Goal: Feedback & Contribution: Contribute content

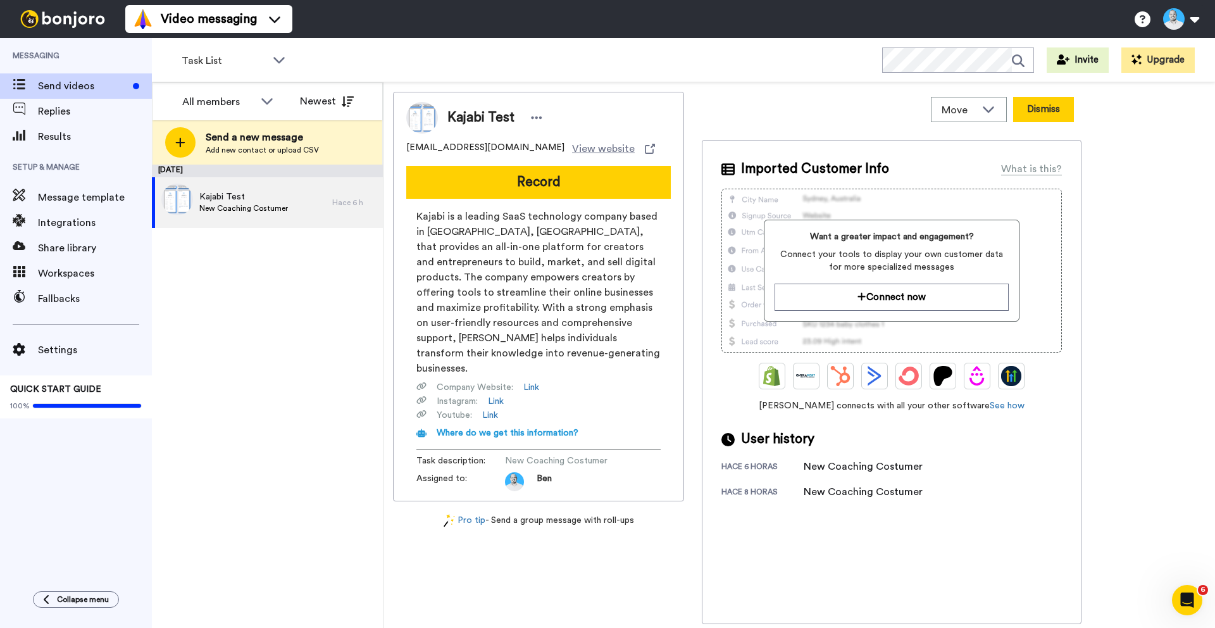
click at [1026, 107] on button "Dismiss" at bounding box center [1043, 109] width 61 height 25
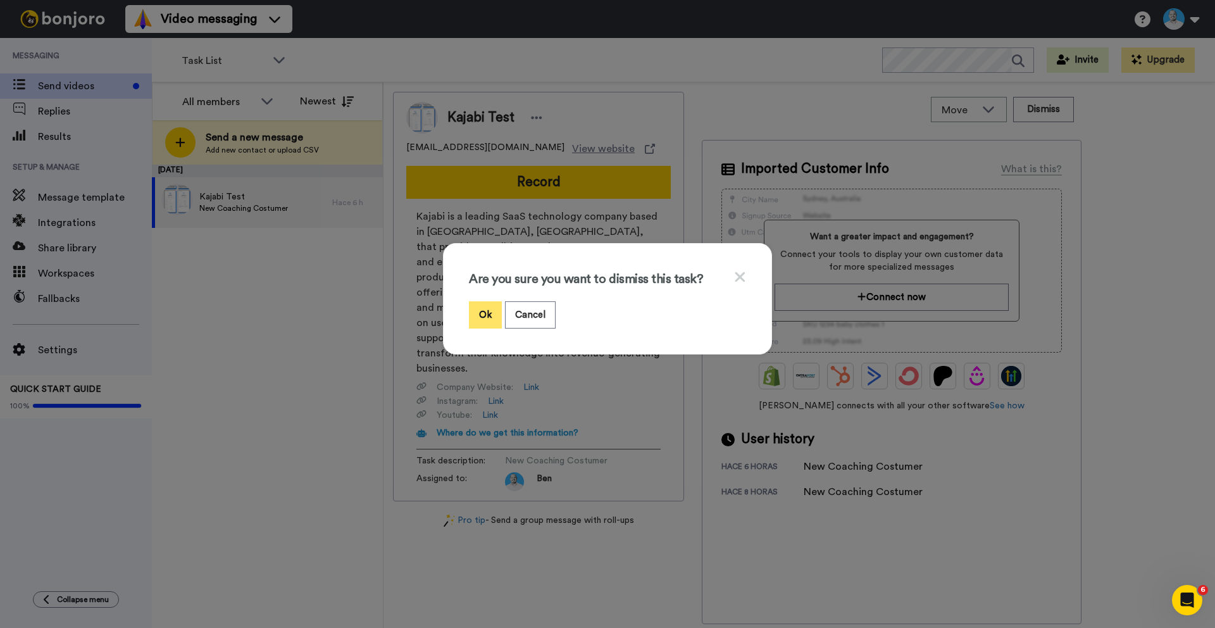
click at [475, 315] on button "Ok" at bounding box center [485, 314] width 33 height 27
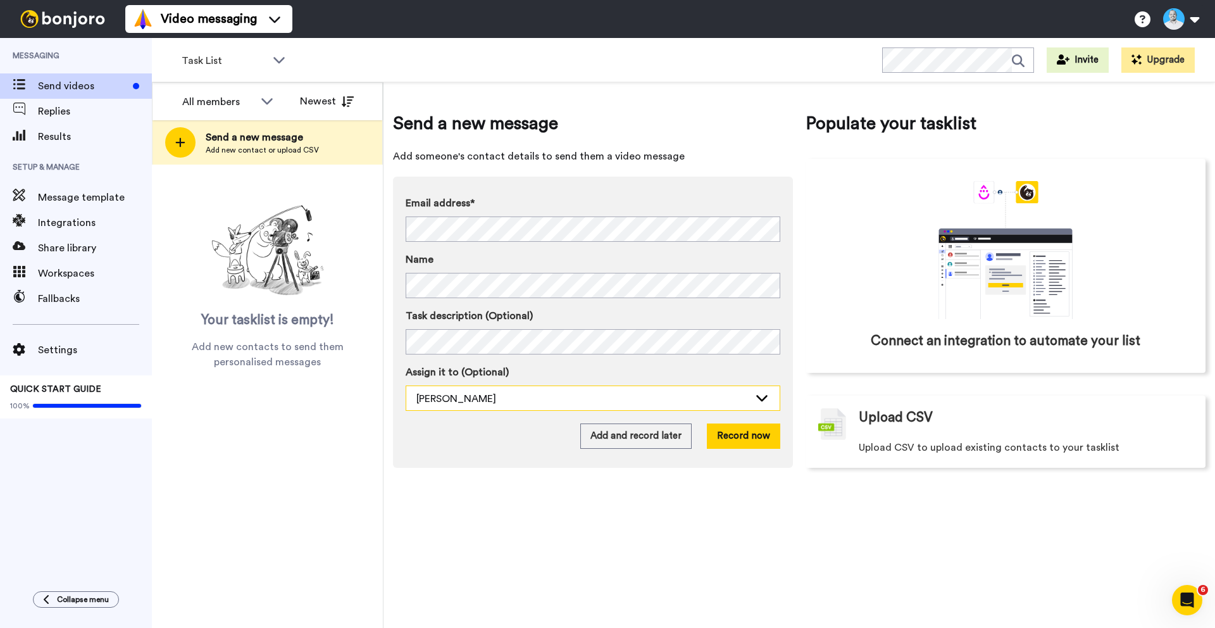
click at [513, 407] on div "Ben González" at bounding box center [592, 398] width 373 height 25
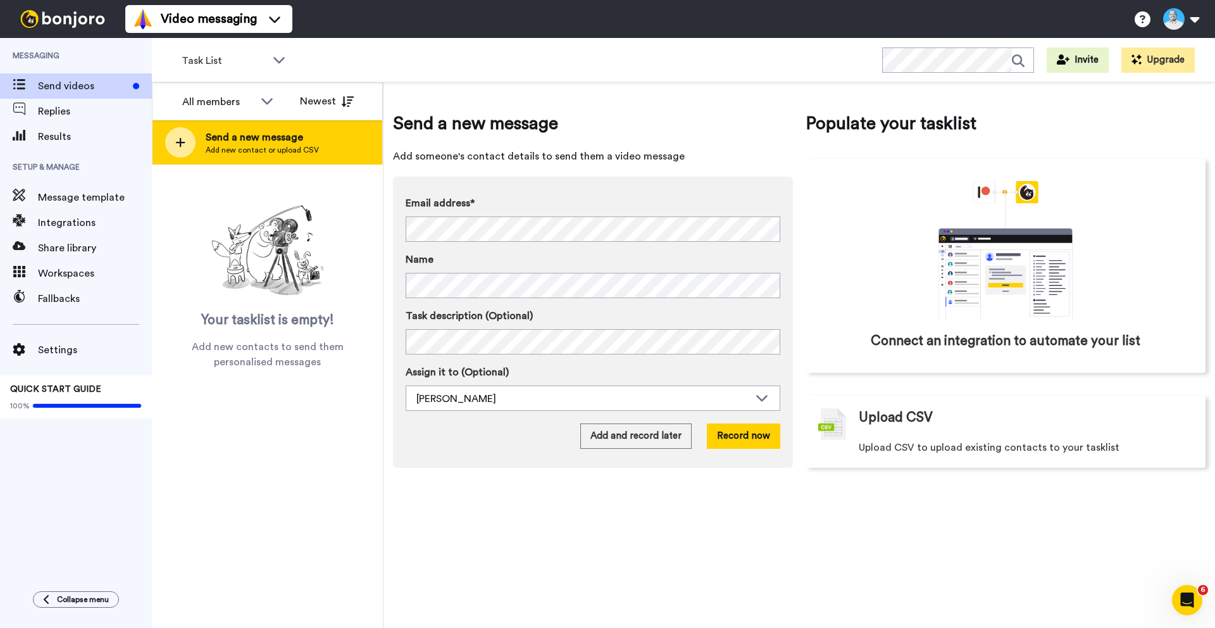
click at [219, 134] on span "Send a new message" at bounding box center [262, 137] width 113 height 15
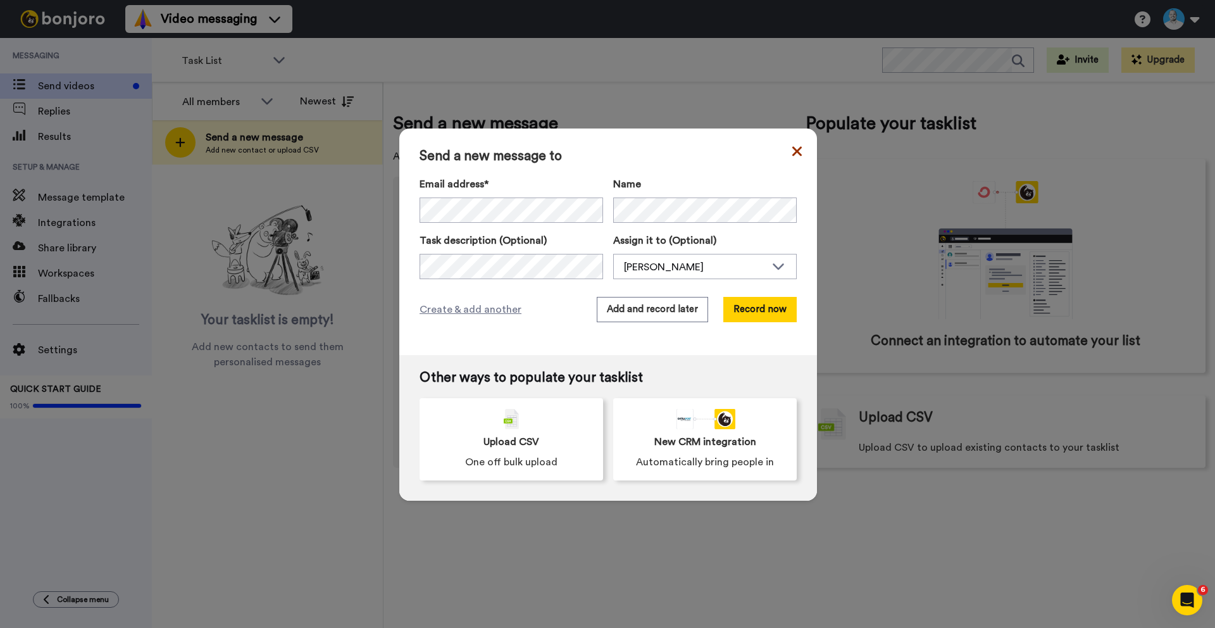
click at [794, 150] on icon at bounding box center [797, 151] width 9 height 15
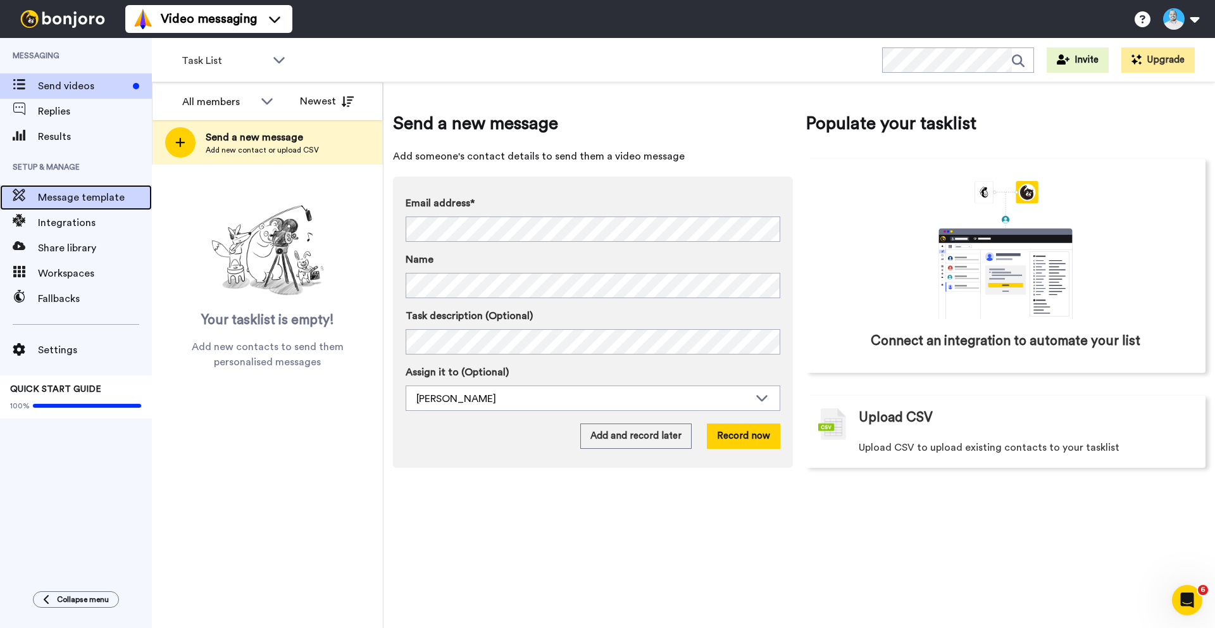
click at [89, 202] on span "Message template" at bounding box center [95, 197] width 114 height 15
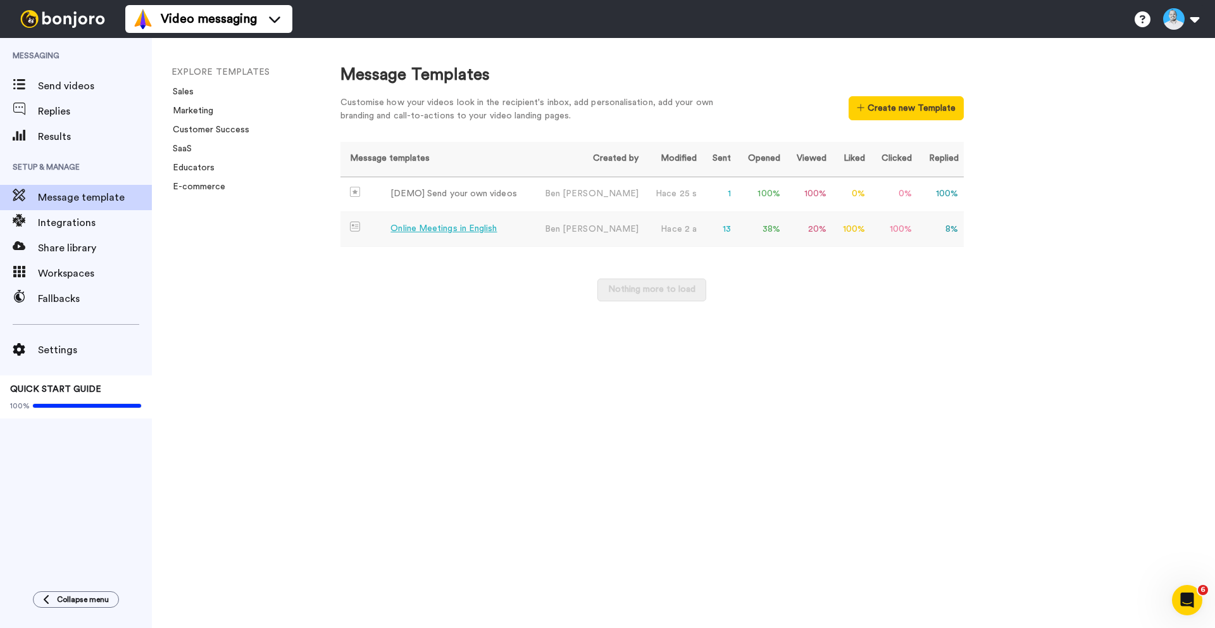
click at [440, 230] on div "Online Meetings in English" at bounding box center [444, 228] width 106 height 13
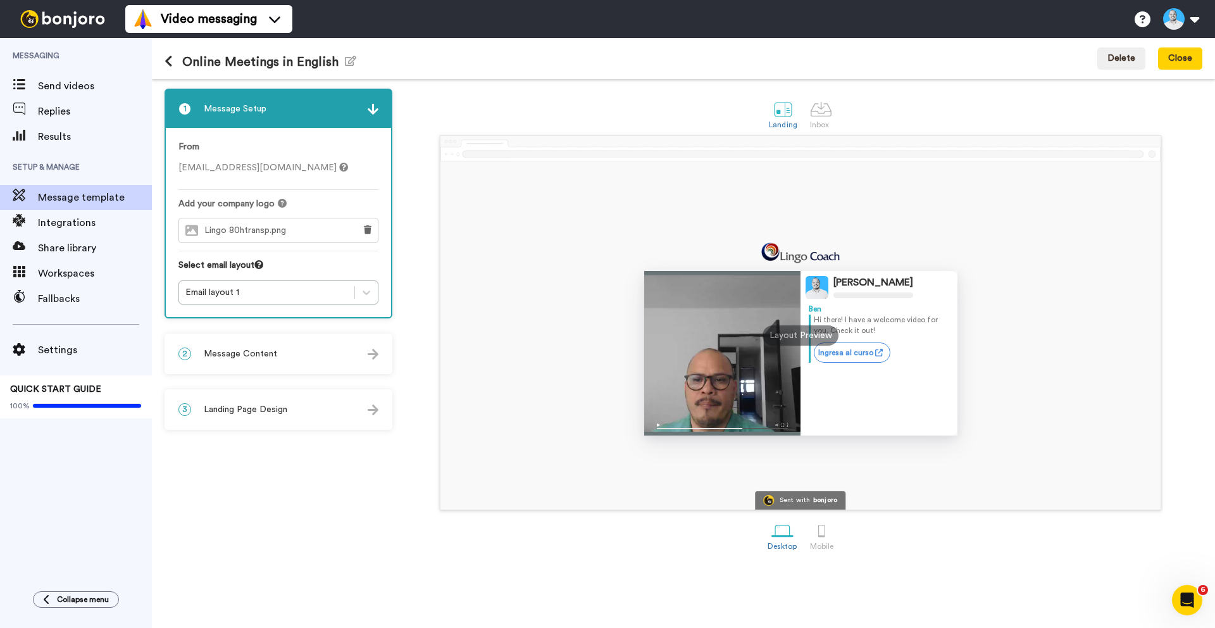
click at [673, 406] on div at bounding box center [722, 353] width 157 height 165
click at [268, 293] on div "Email layout 1" at bounding box center [266, 292] width 163 height 13
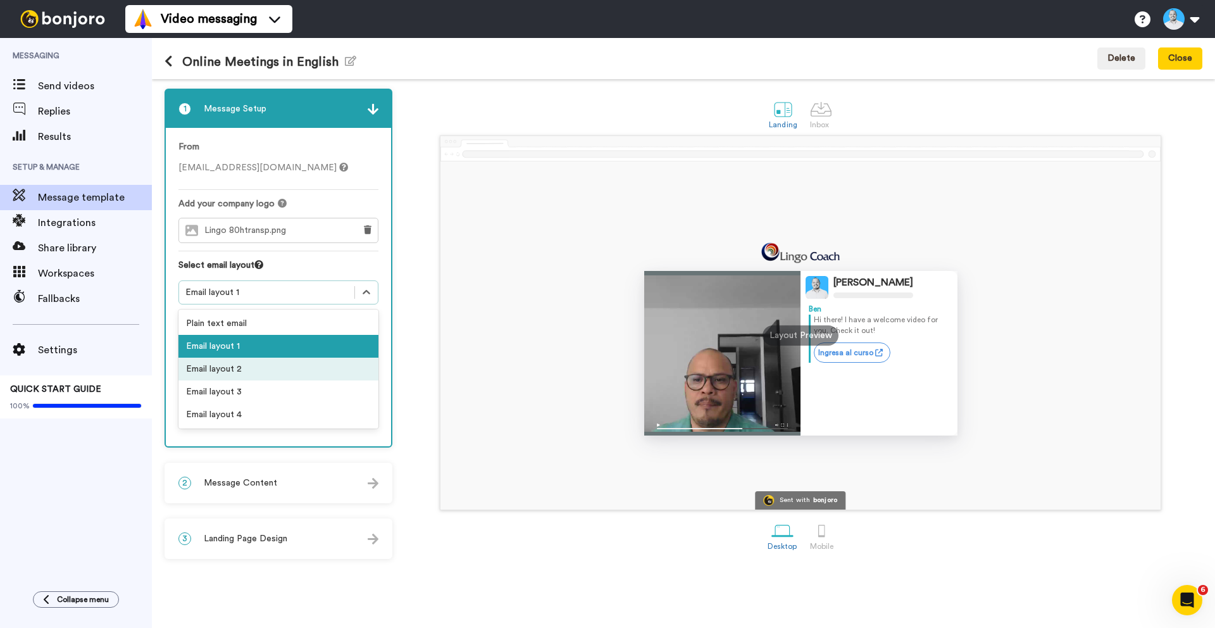
click at [237, 368] on div "Email layout 2" at bounding box center [279, 369] width 200 height 23
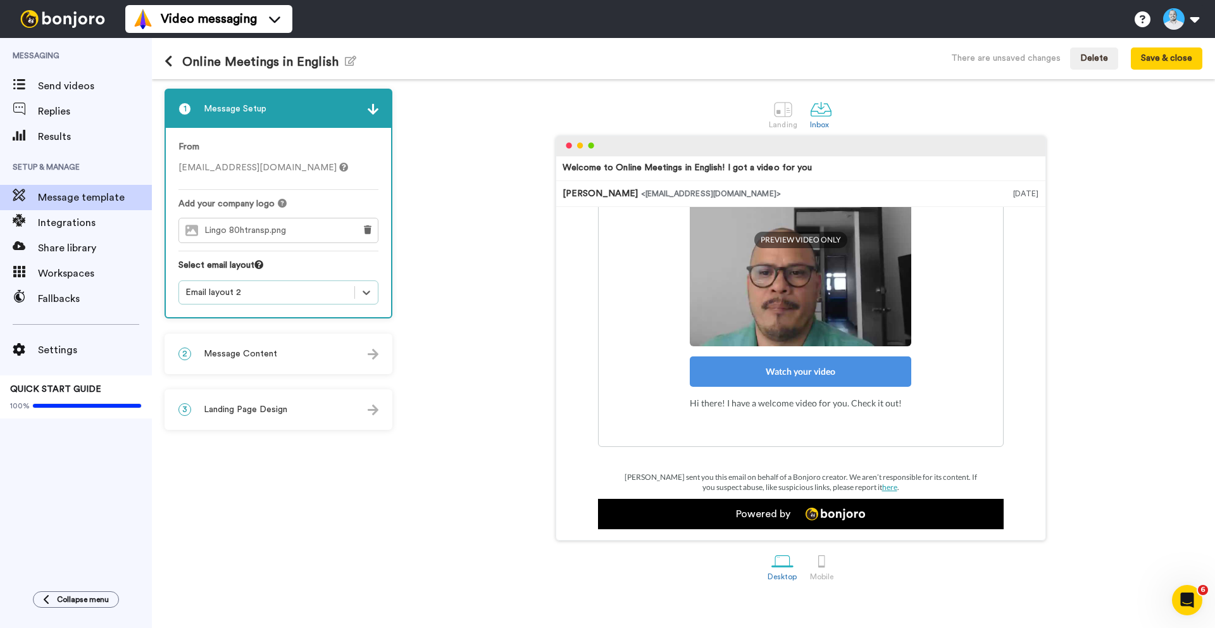
scroll to position [70, 0]
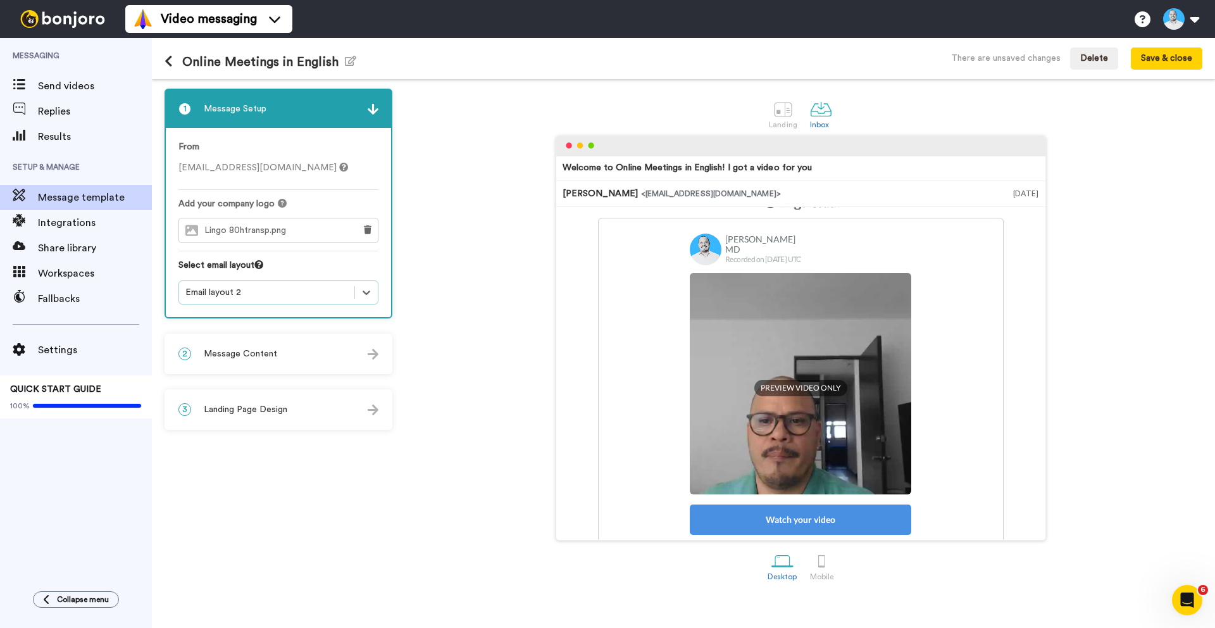
click at [287, 290] on div "Email layout 2" at bounding box center [266, 292] width 163 height 13
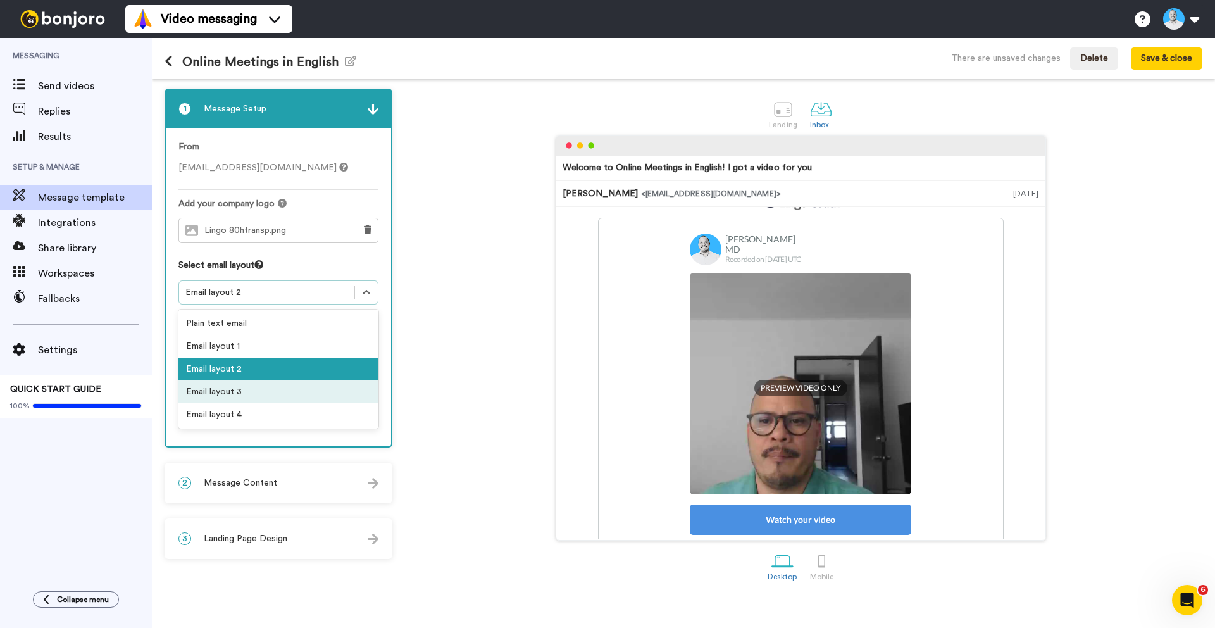
click at [246, 392] on div "Email layout 3" at bounding box center [279, 391] width 200 height 23
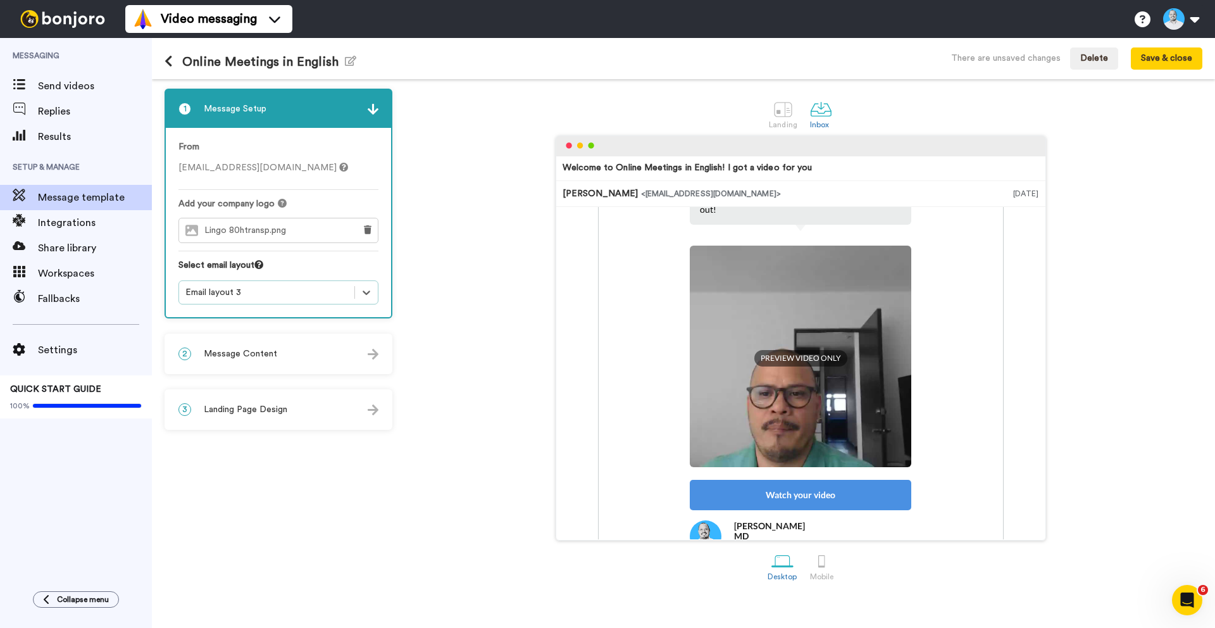
scroll to position [181, 0]
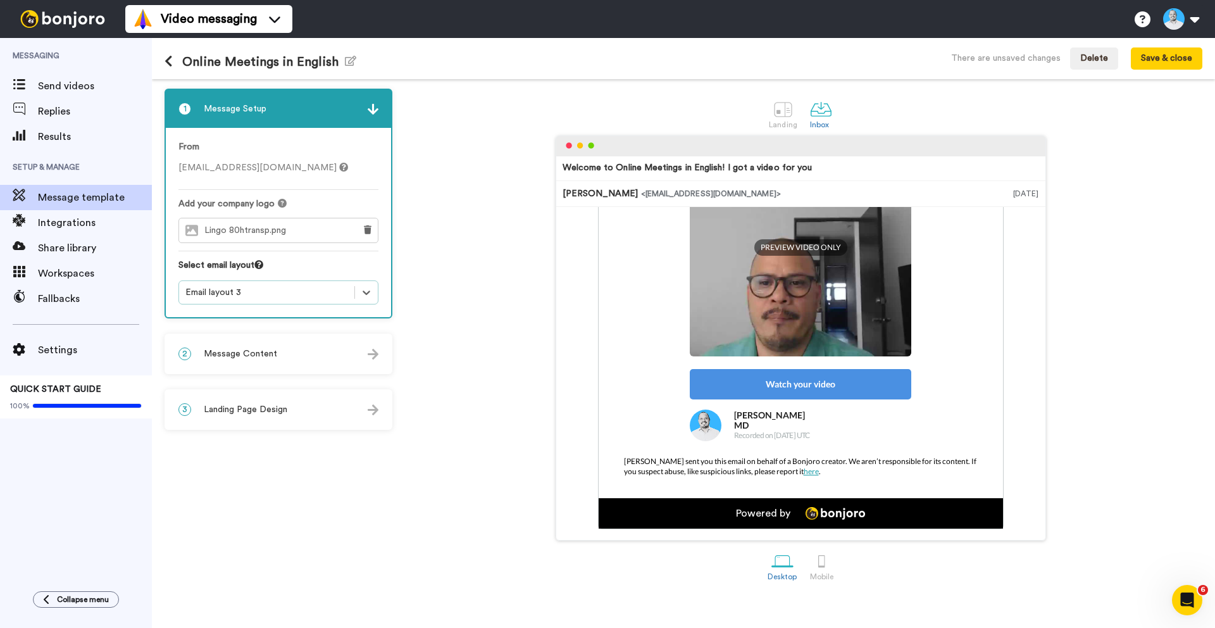
click at [263, 295] on div "Email layout 3" at bounding box center [266, 292] width 163 height 13
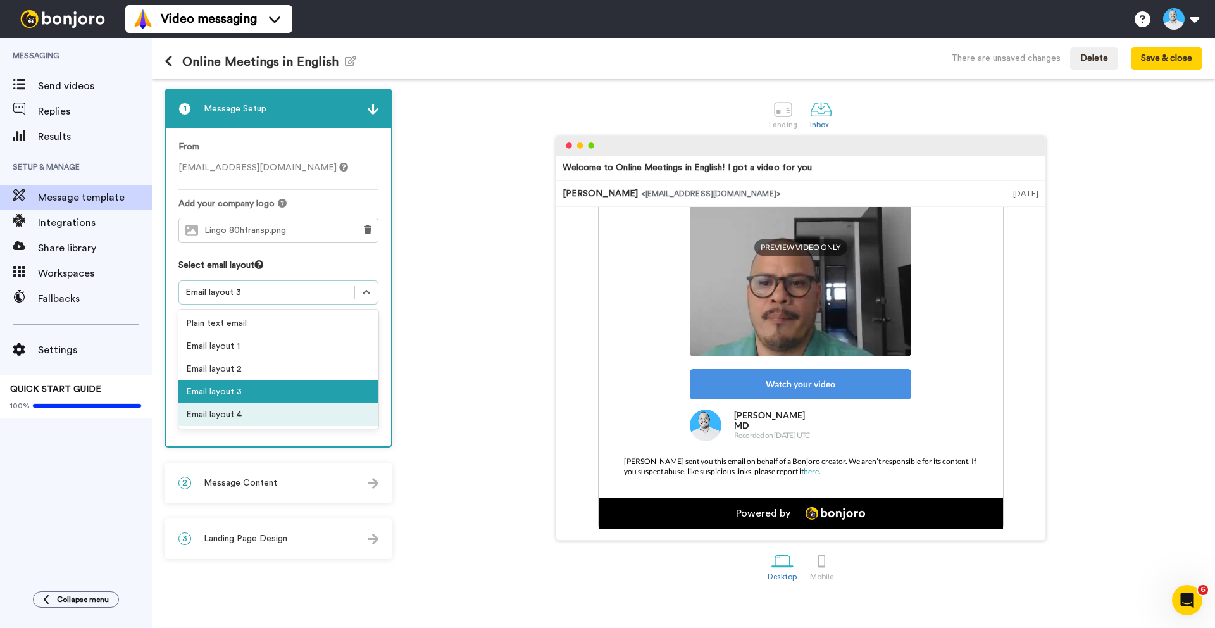
click at [253, 420] on div "Email layout 4" at bounding box center [279, 414] width 200 height 23
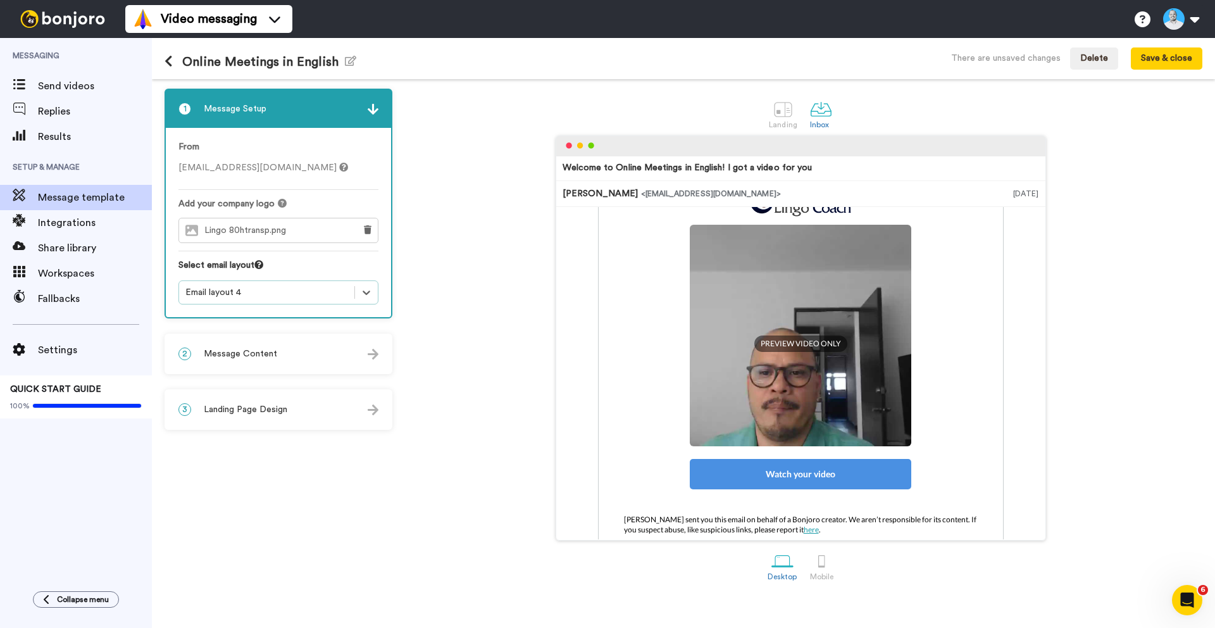
scroll to position [239, 0]
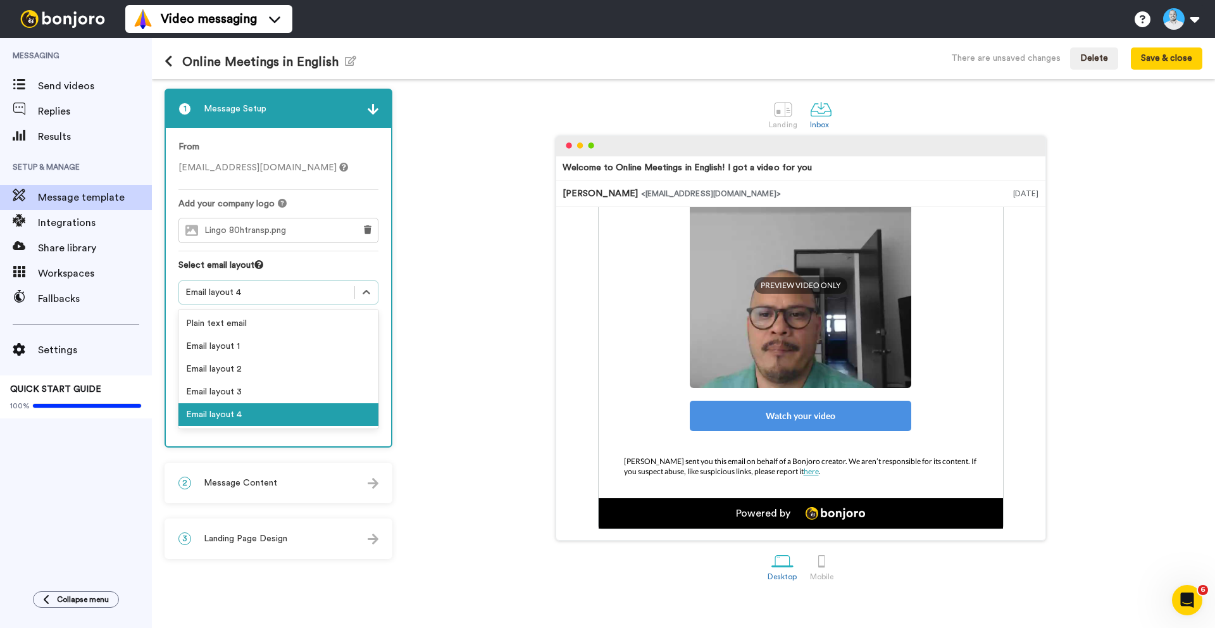
click at [267, 289] on div "Email layout 4" at bounding box center [266, 292] width 163 height 13
click at [247, 341] on div "Email layout 1" at bounding box center [279, 346] width 200 height 23
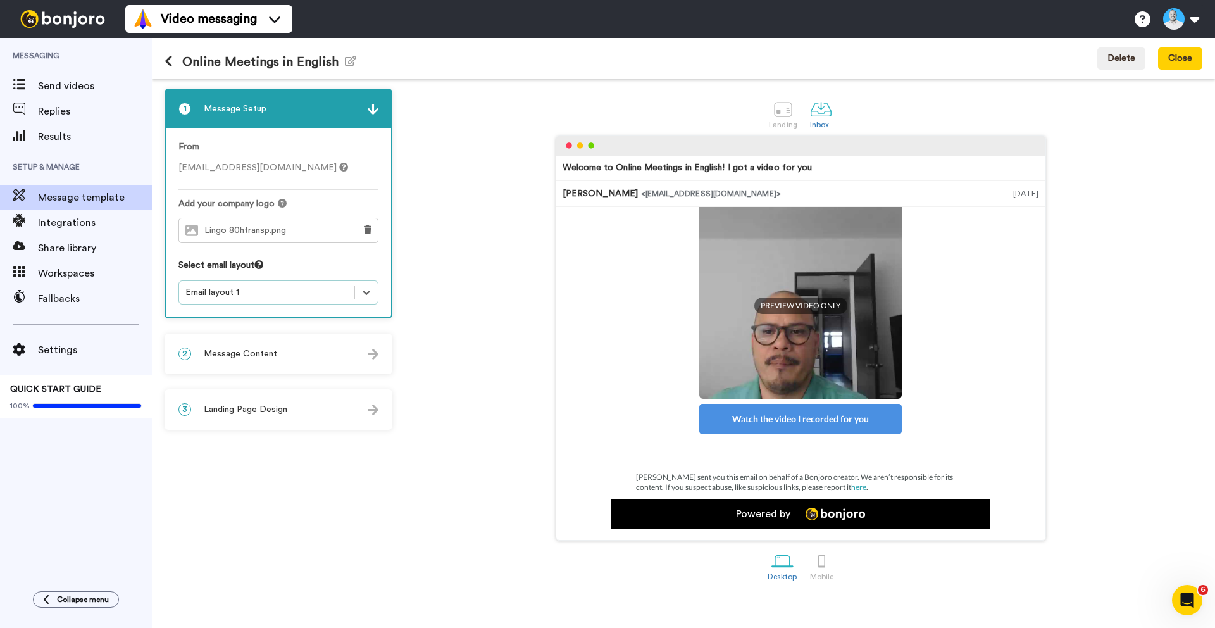
scroll to position [0, 0]
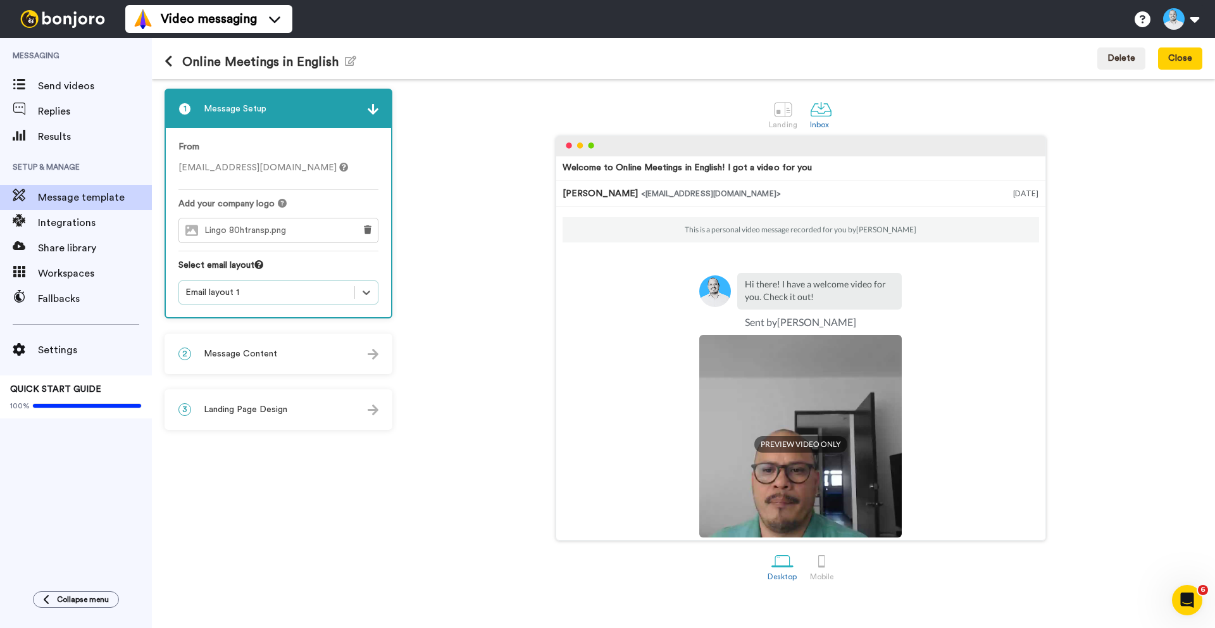
click at [267, 294] on div "Email layout 1" at bounding box center [266, 292] width 163 height 13
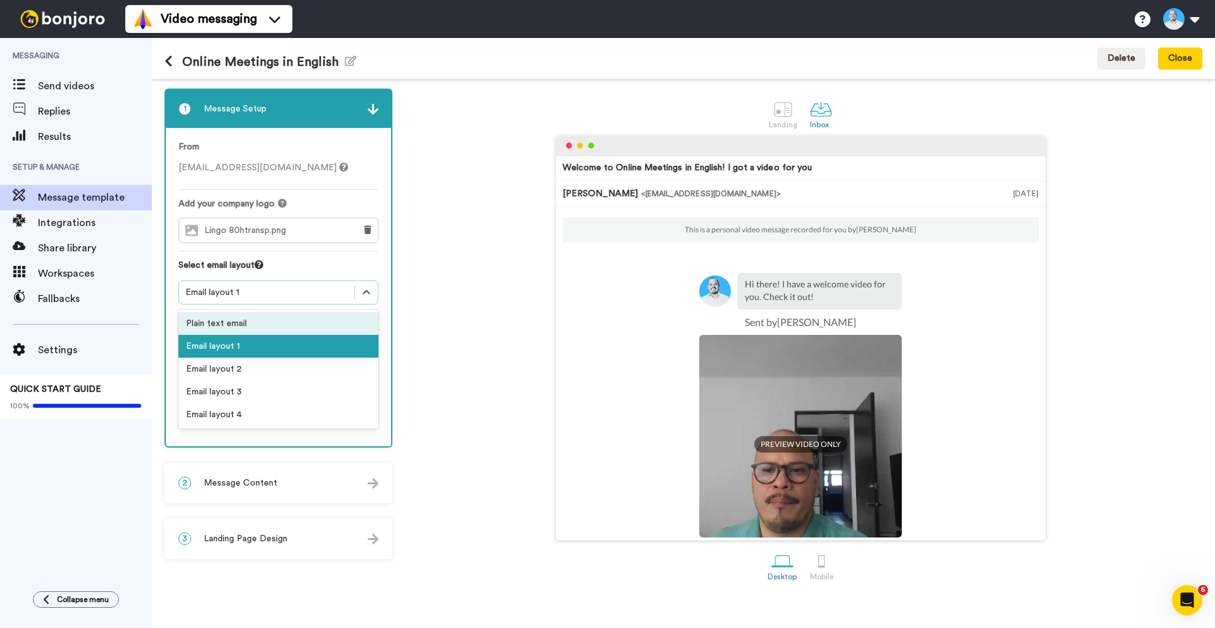
click at [244, 325] on div "Plain text email" at bounding box center [279, 323] width 200 height 23
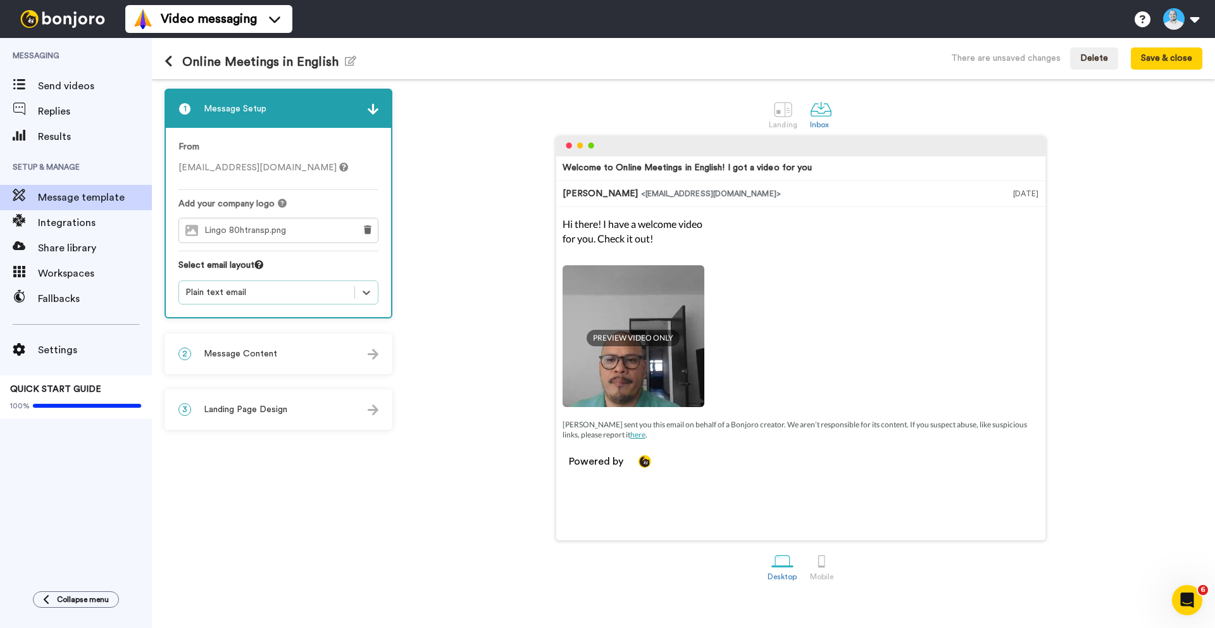
click at [263, 287] on div "Plain text email" at bounding box center [266, 292] width 163 height 13
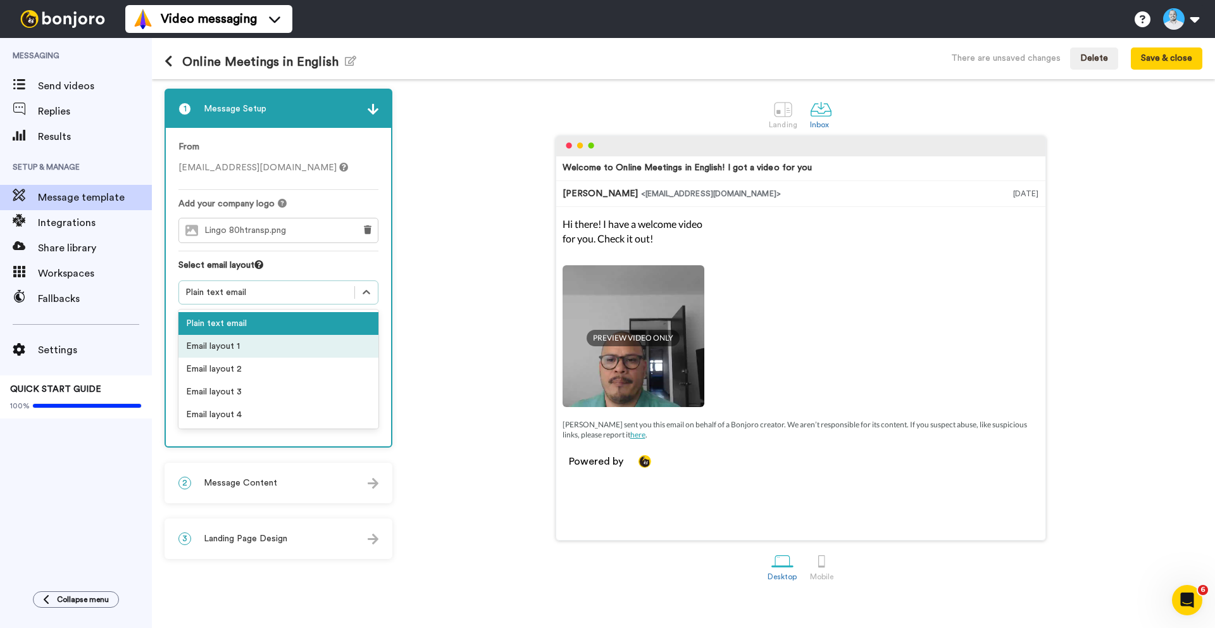
click at [255, 351] on div "Email layout 1" at bounding box center [279, 346] width 200 height 23
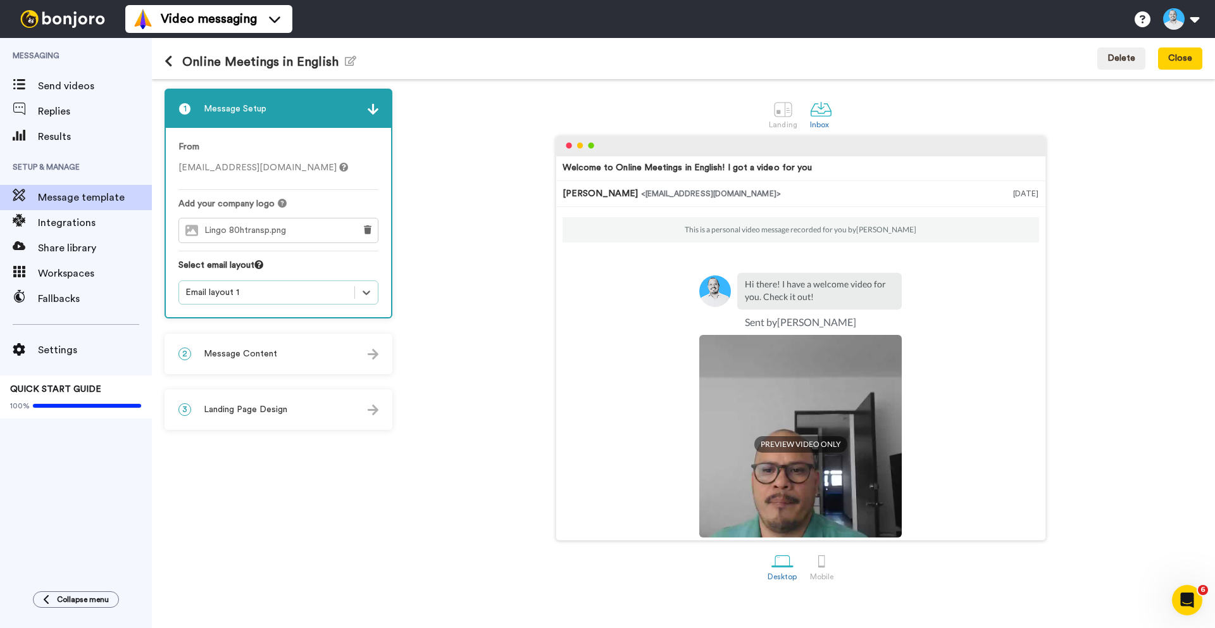
click at [264, 302] on div "Email layout 1" at bounding box center [279, 292] width 200 height 24
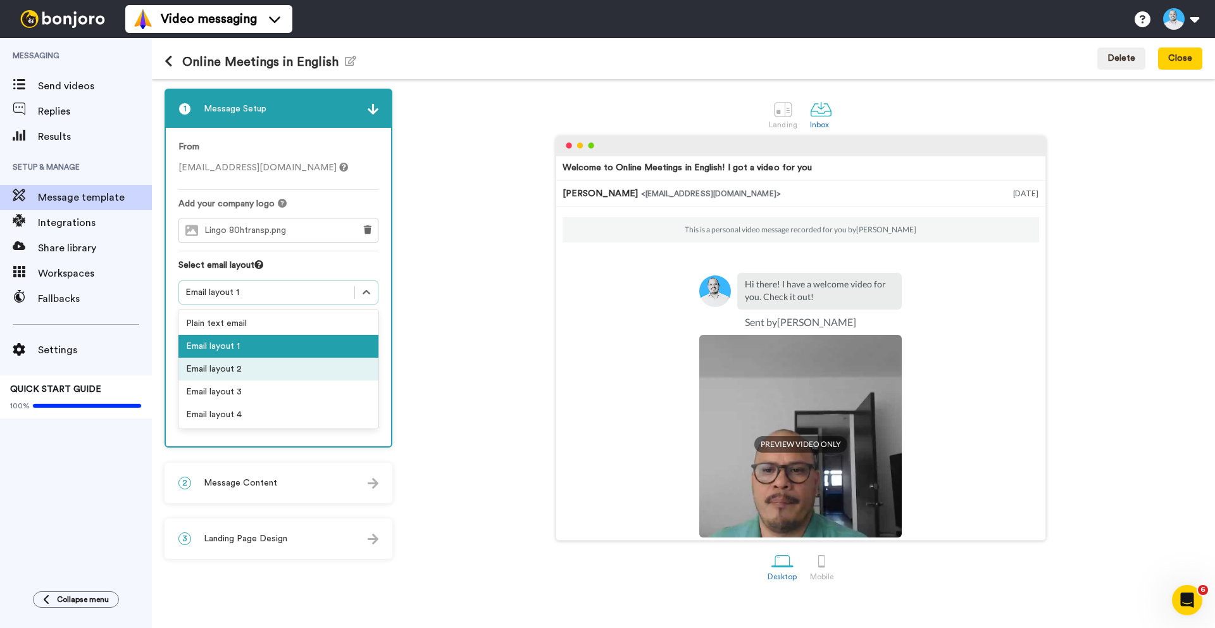
click at [229, 369] on div "Email layout 2" at bounding box center [279, 369] width 200 height 23
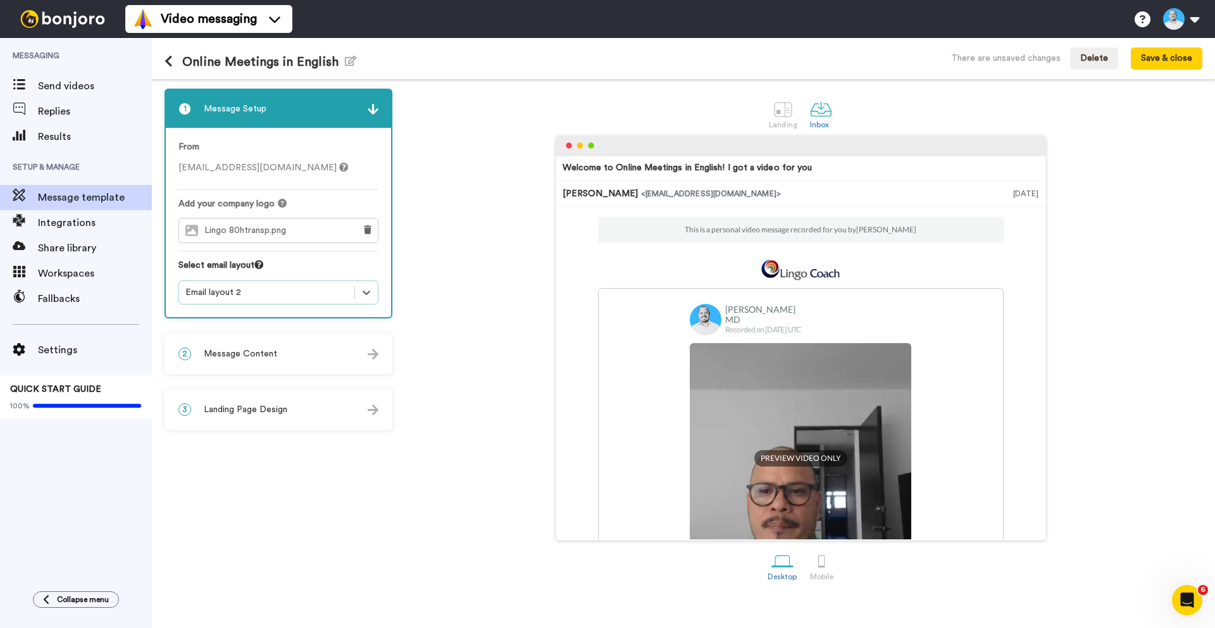
scroll to position [153, 0]
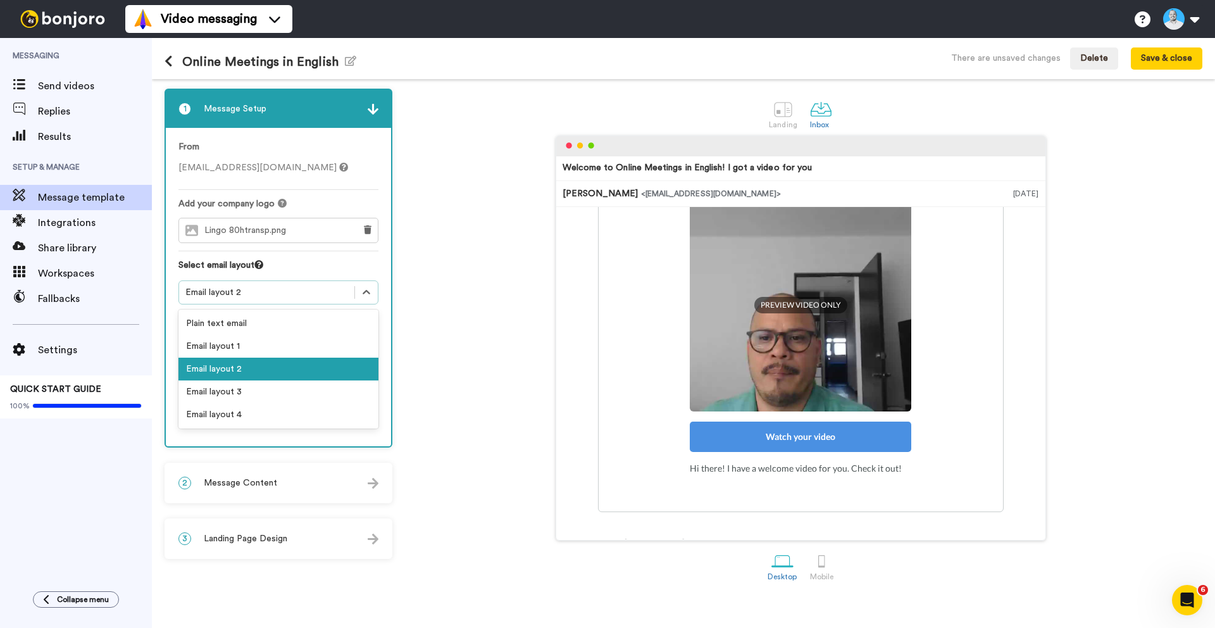
click at [298, 301] on div "Email layout 2" at bounding box center [279, 292] width 200 height 24
click at [250, 396] on div "Email layout 3" at bounding box center [279, 391] width 200 height 23
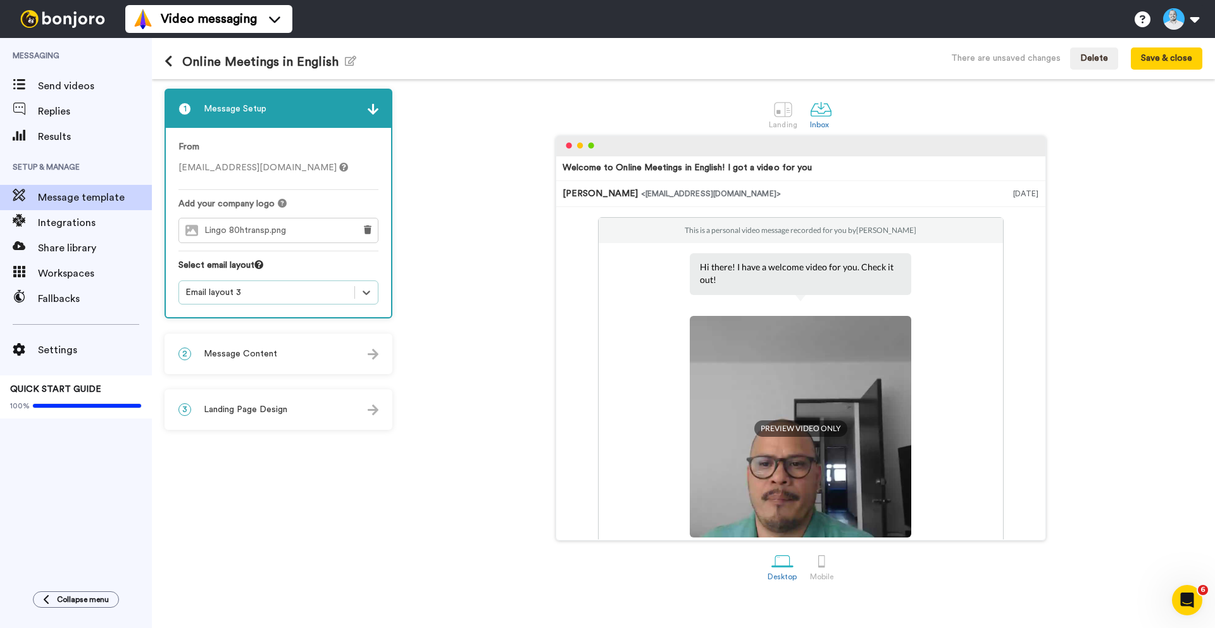
scroll to position [181, 0]
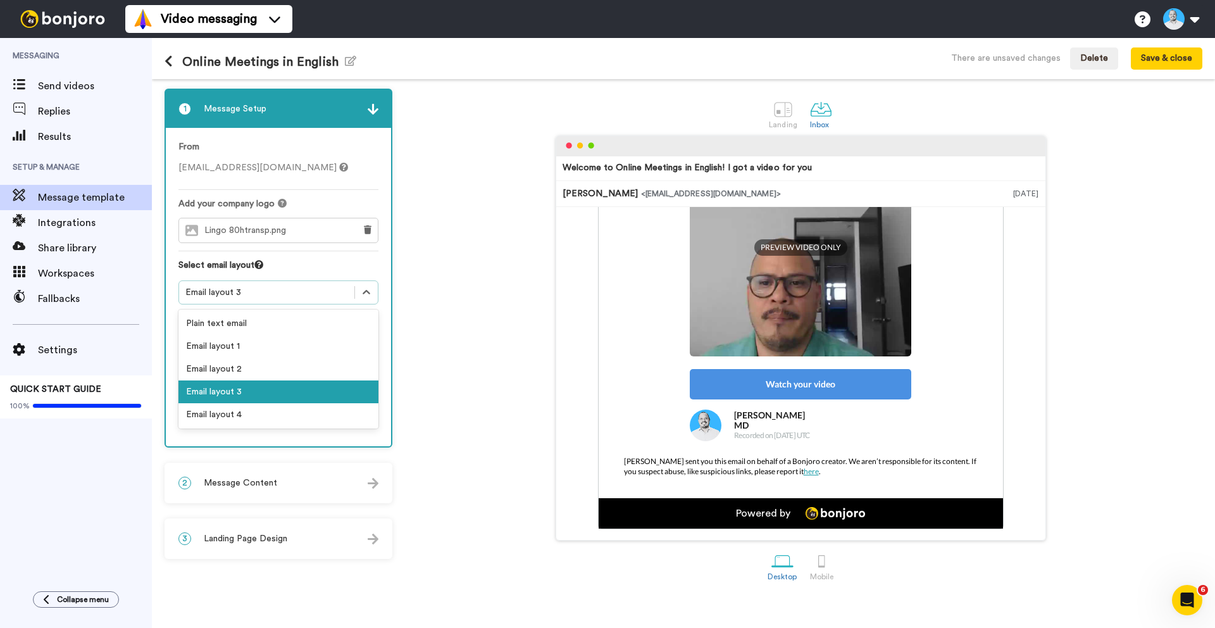
click at [253, 286] on div "Email layout 3" at bounding box center [266, 292] width 163 height 13
click at [230, 418] on div "Email layout 4" at bounding box center [279, 414] width 200 height 23
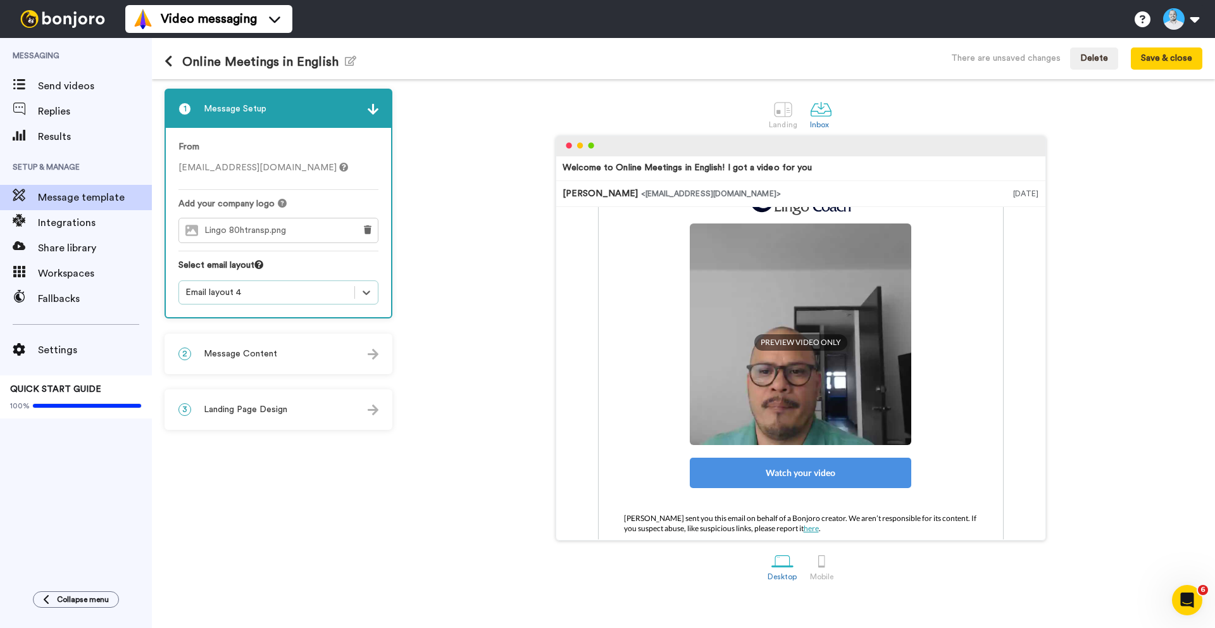
scroll to position [0, 0]
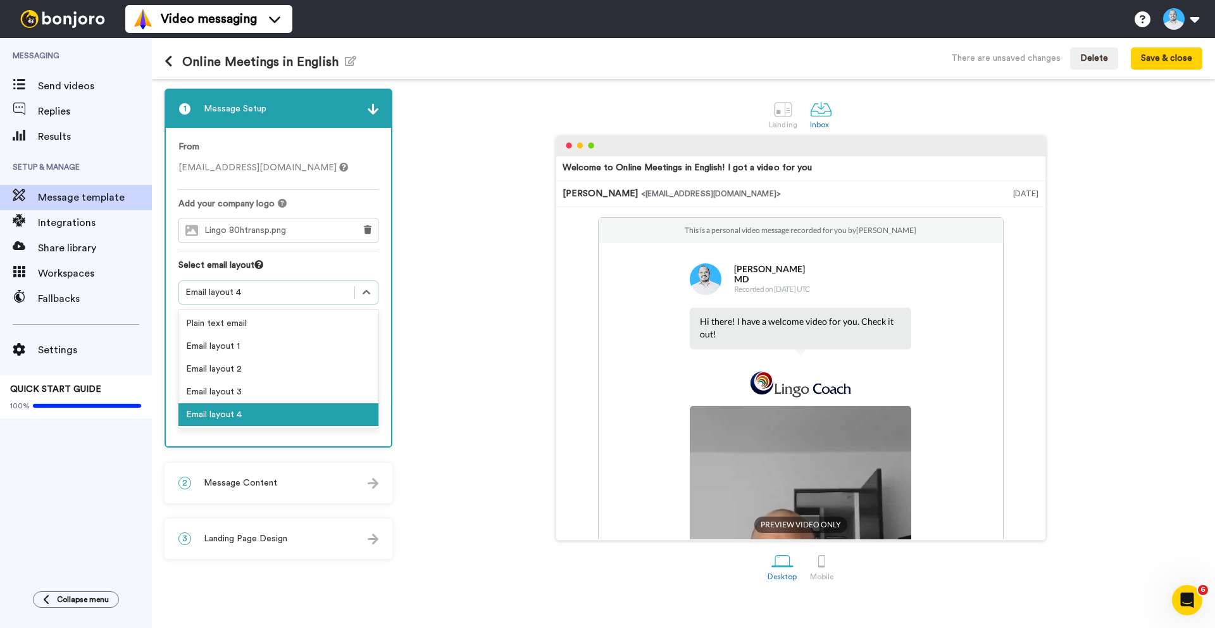
click at [275, 298] on div "Email layout 4" at bounding box center [266, 292] width 163 height 13
click at [265, 330] on div "Plain text email" at bounding box center [279, 323] width 200 height 23
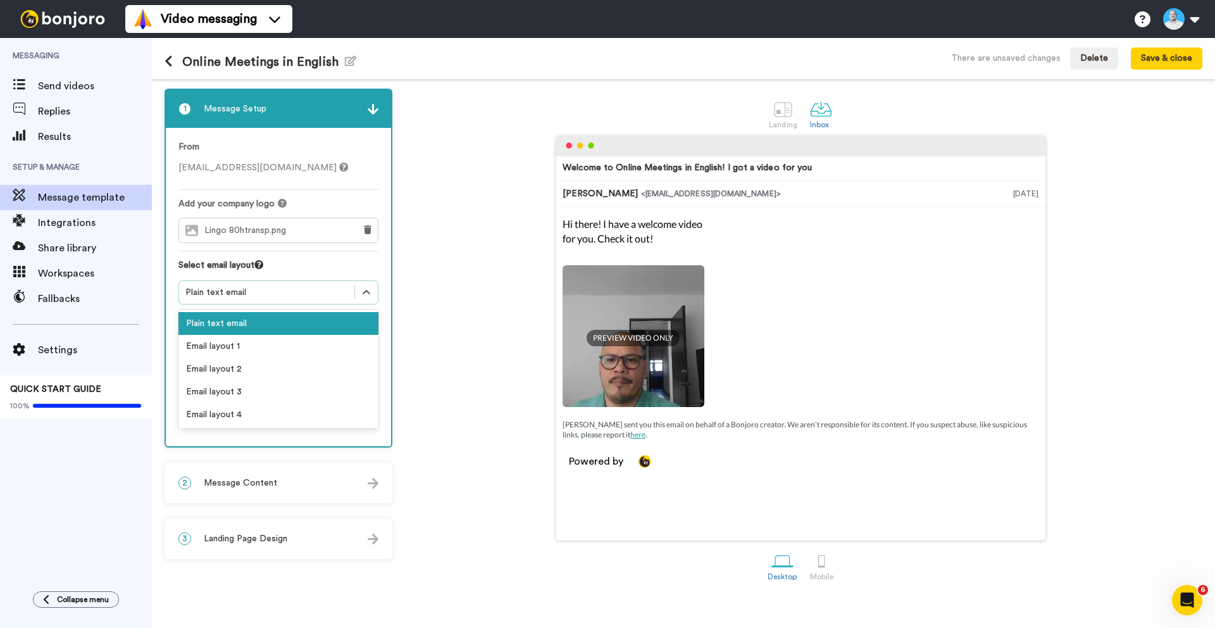
click at [272, 292] on div "Plain text email" at bounding box center [266, 292] width 163 height 13
click at [253, 341] on div "Email layout 1" at bounding box center [279, 346] width 200 height 23
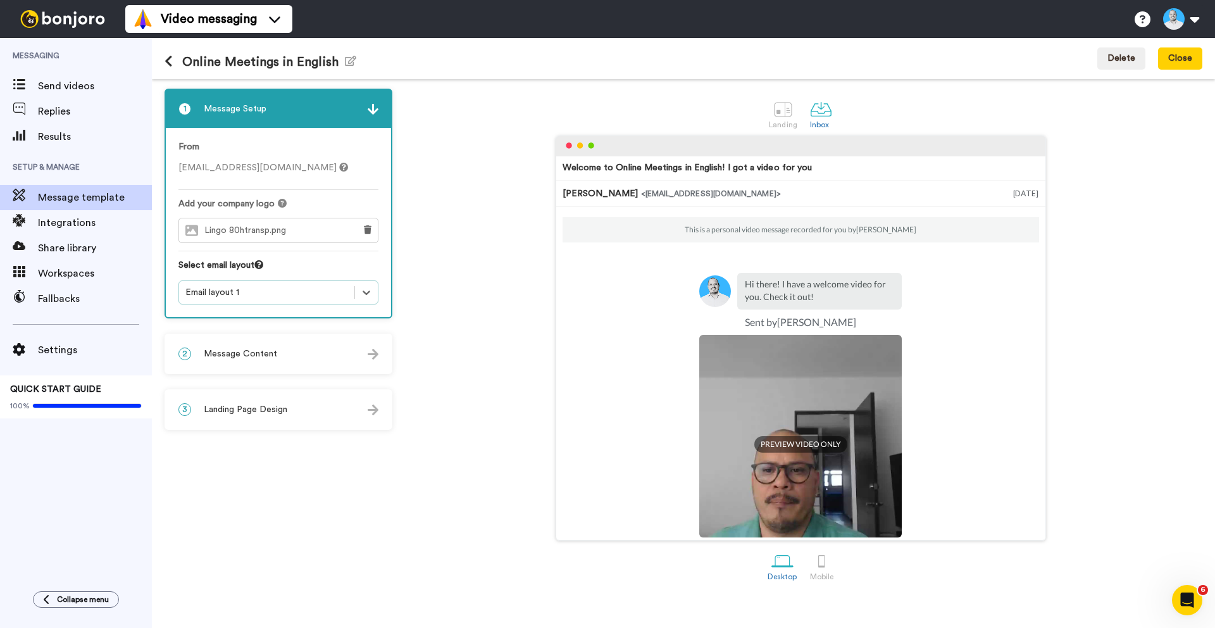
scroll to position [139, 0]
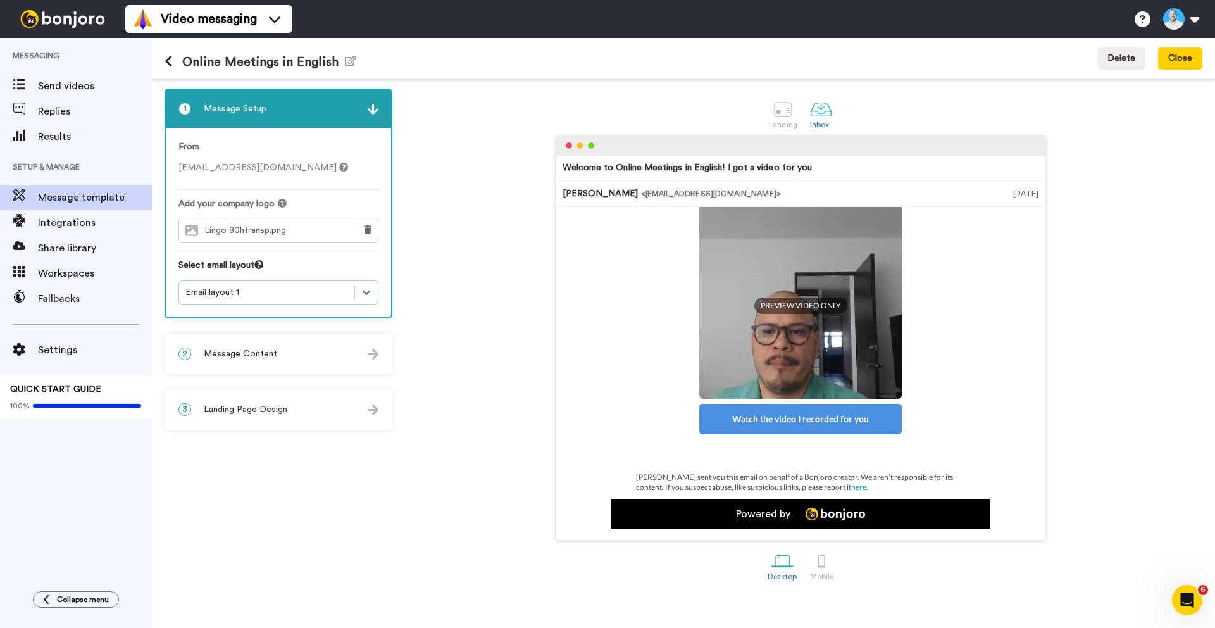
click at [265, 346] on div "2 Message Content" at bounding box center [278, 354] width 225 height 38
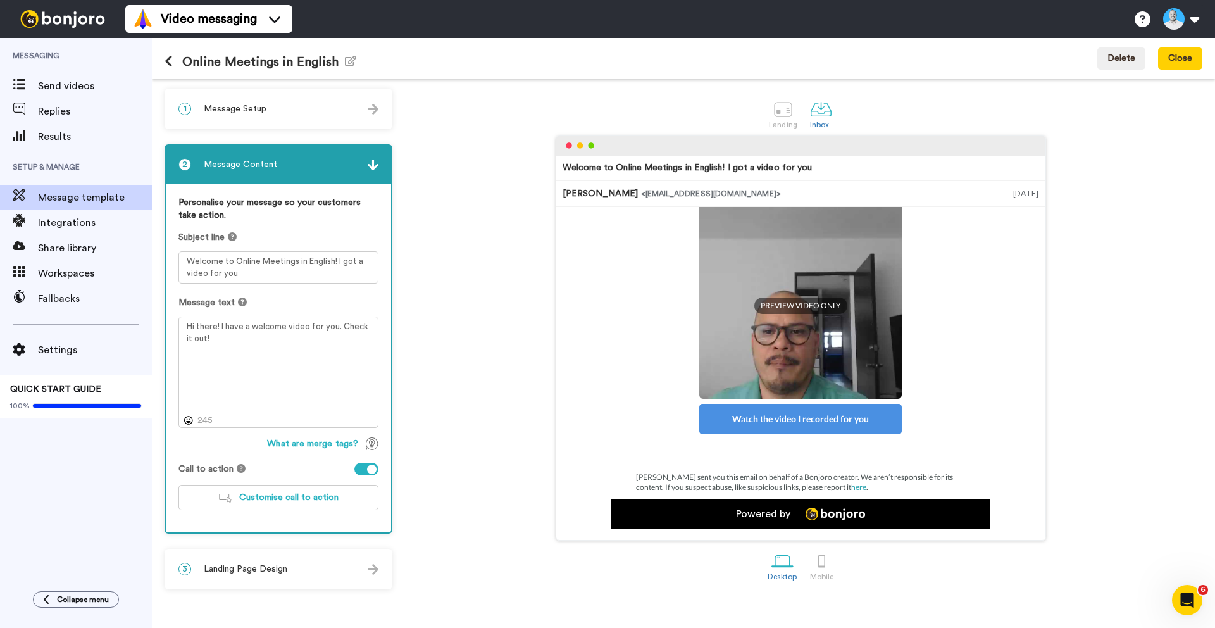
click at [373, 172] on div "2 Message Content" at bounding box center [278, 165] width 225 height 38
click at [381, 568] on div "3 Landing Page Design" at bounding box center [278, 569] width 225 height 38
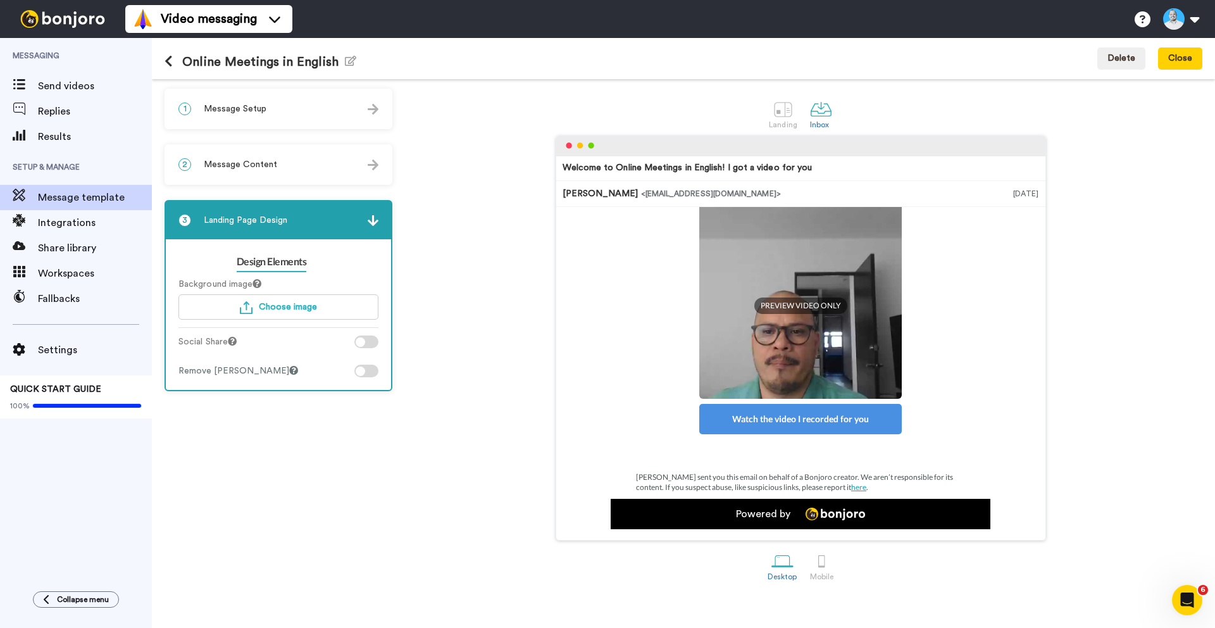
click at [362, 367] on div at bounding box center [360, 371] width 9 height 9
click at [373, 371] on div at bounding box center [367, 371] width 24 height 13
click at [369, 222] on img at bounding box center [373, 220] width 11 height 11
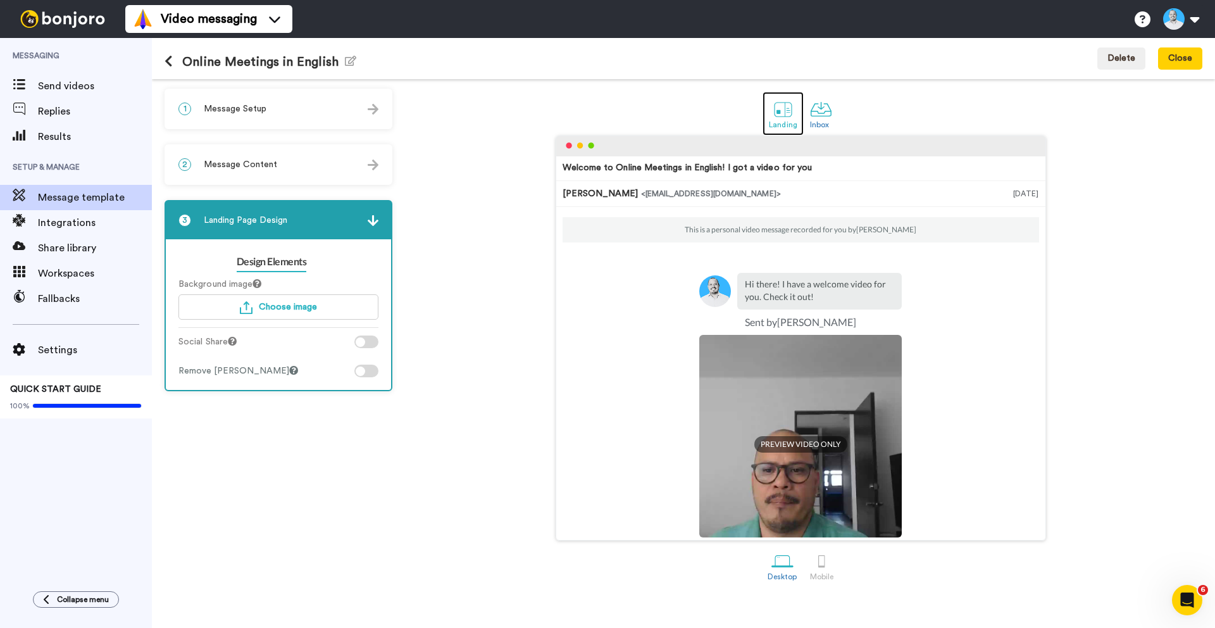
click at [789, 111] on div at bounding box center [783, 109] width 22 height 22
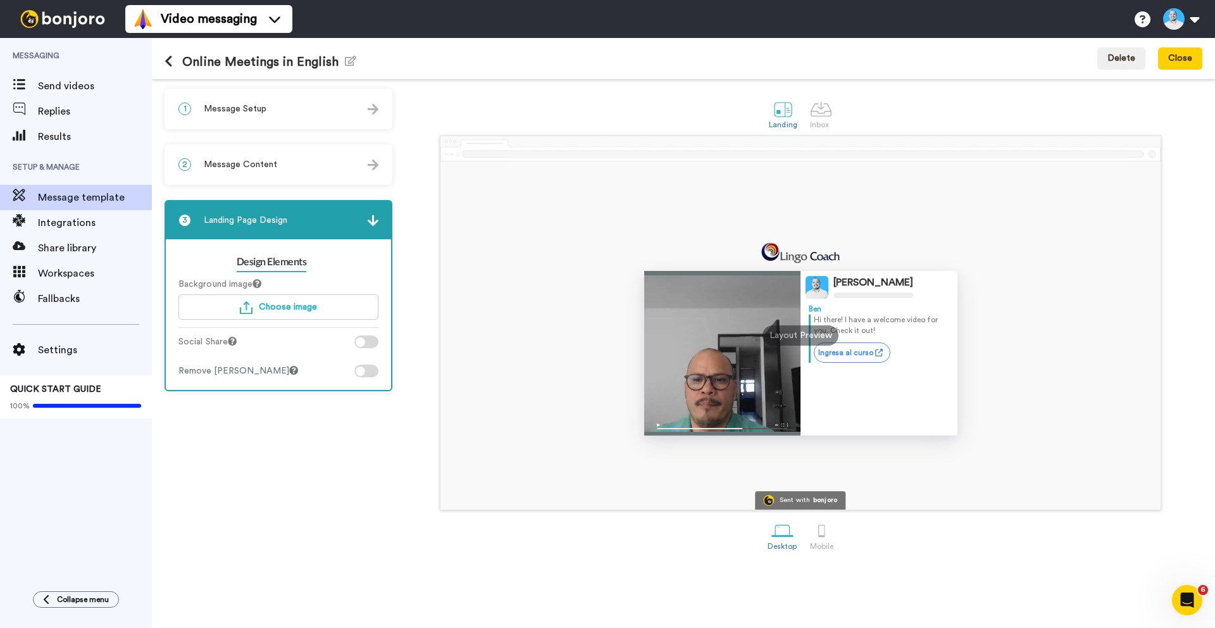
click at [732, 368] on div at bounding box center [722, 353] width 157 height 165
click at [660, 425] on img at bounding box center [722, 426] width 157 height 18
click at [61, 85] on span "Send videos" at bounding box center [95, 85] width 114 height 15
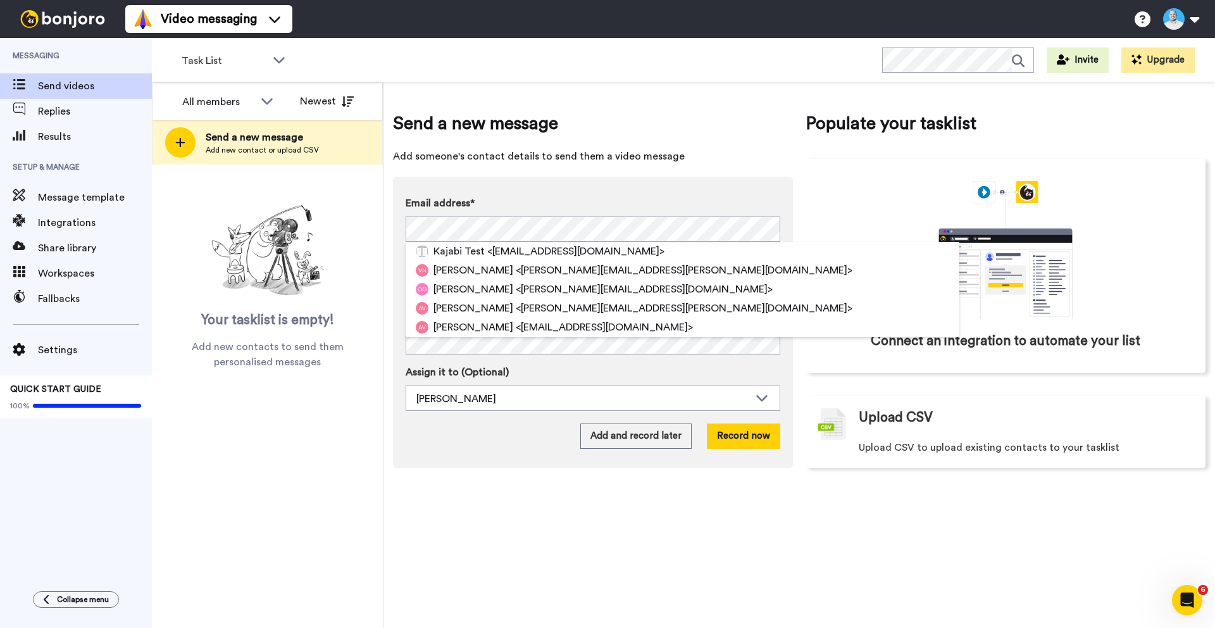
click at [526, 185] on div "Email address* Kajabi Test <nobody@kajabi.com> Vanessa Nuñez <vanessa.gamez@cup…" at bounding box center [593, 322] width 400 height 291
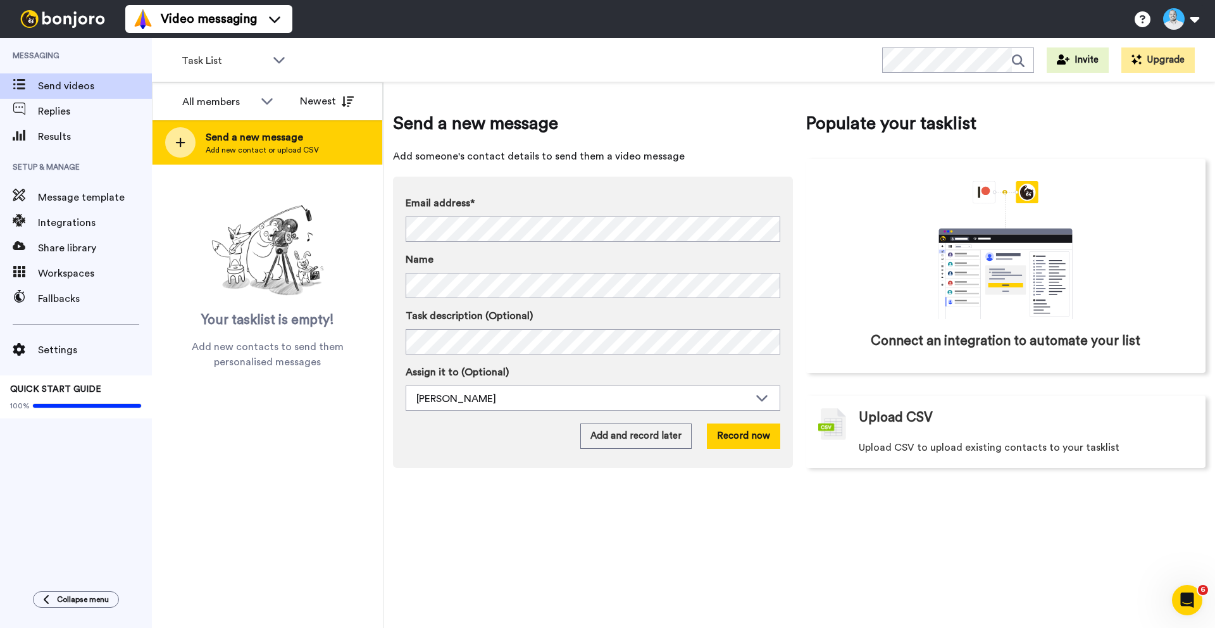
click at [295, 153] on span "Add new contact or upload CSV" at bounding box center [262, 150] width 113 height 10
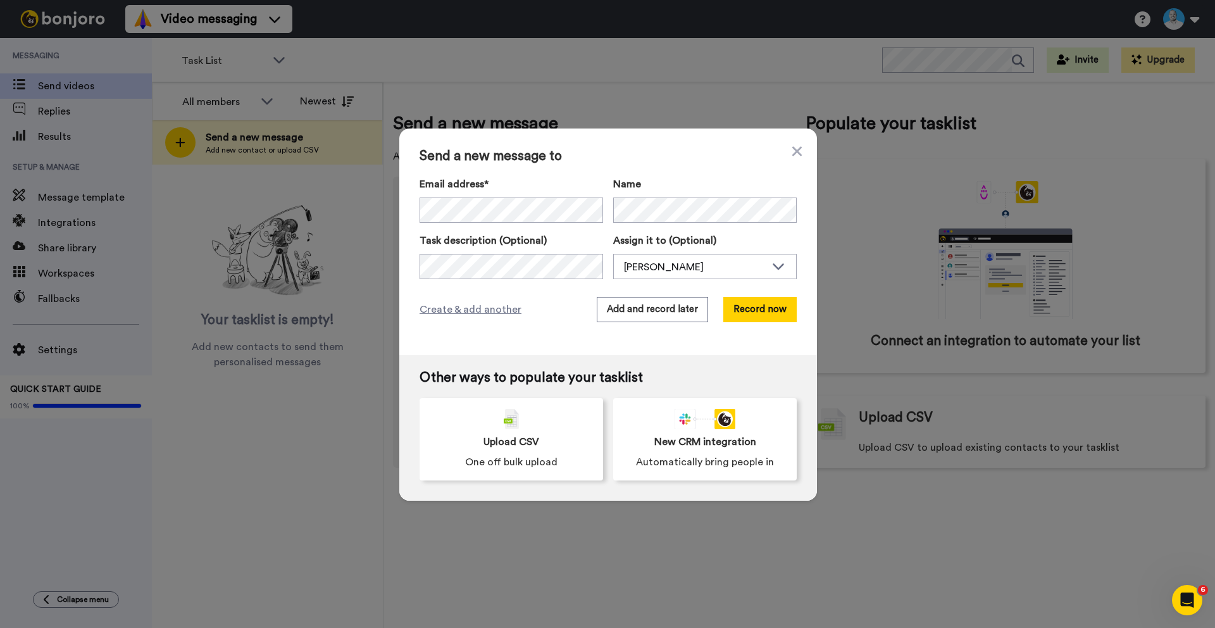
click at [786, 153] on span "Send a new message to" at bounding box center [608, 156] width 377 height 15
click at [793, 152] on icon at bounding box center [797, 150] width 9 height 9
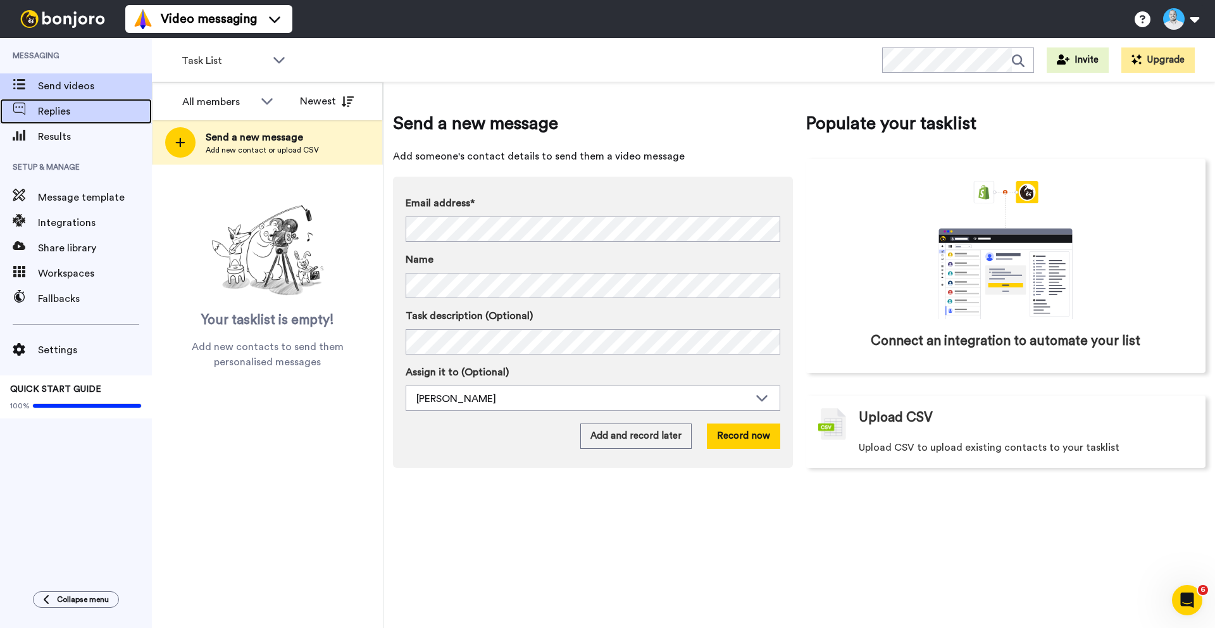
click at [59, 110] on span "Replies" at bounding box center [95, 111] width 114 height 15
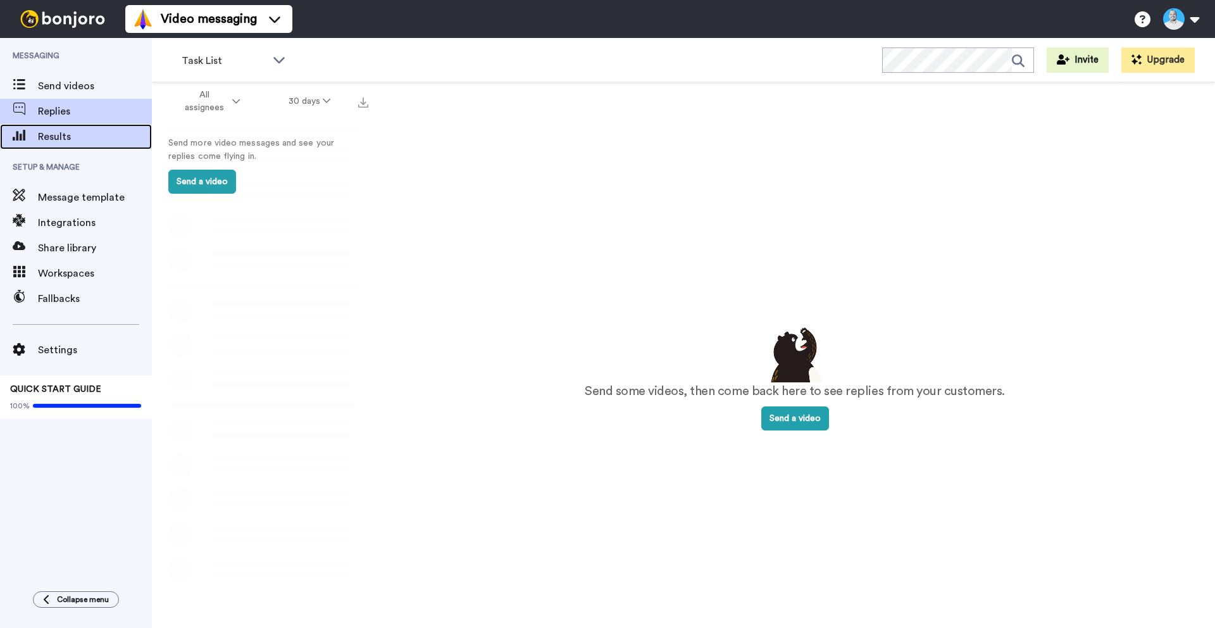
click at [59, 139] on span "Results" at bounding box center [95, 136] width 114 height 15
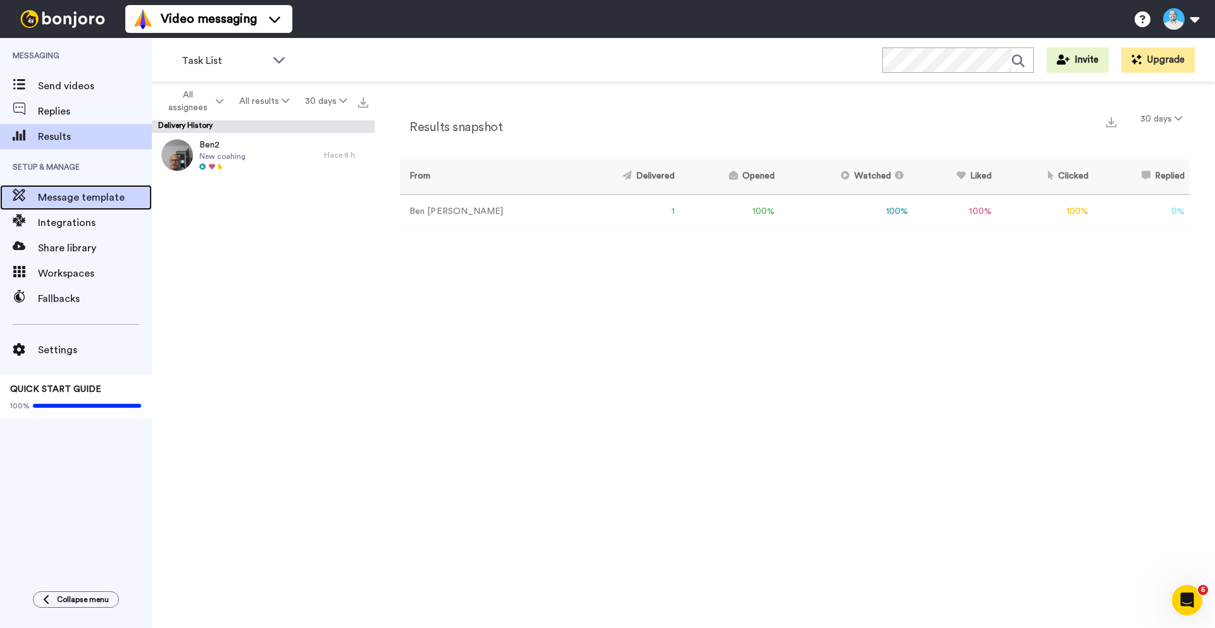
click at [72, 204] on span "Message template" at bounding box center [95, 197] width 114 height 15
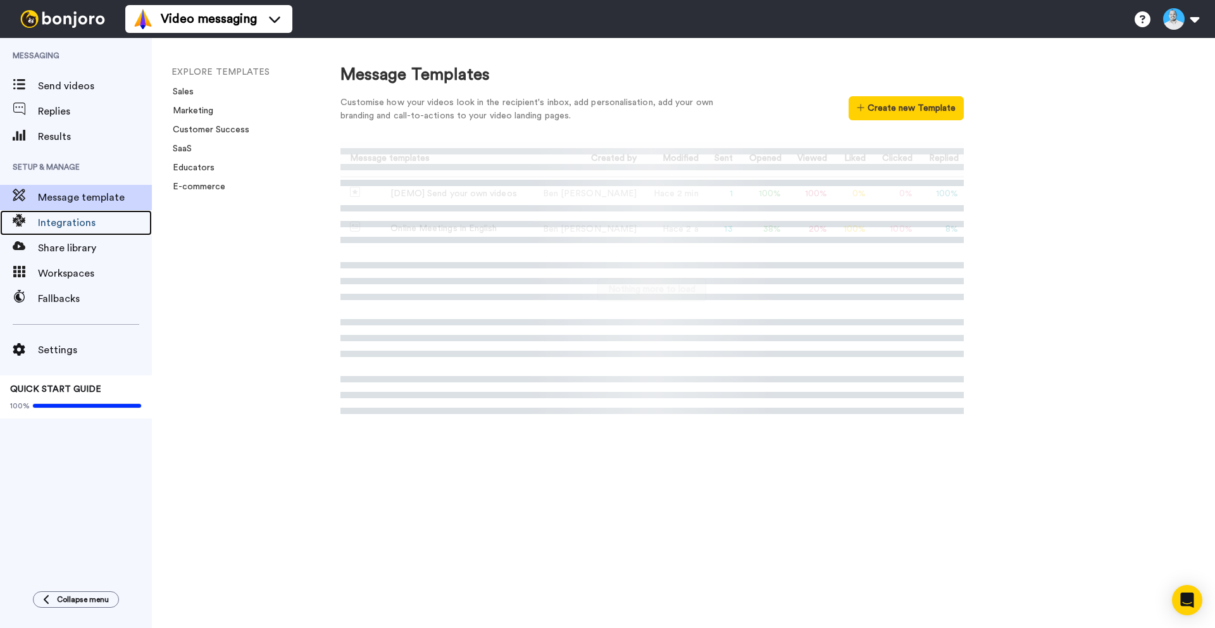
click at [68, 222] on span "Integrations" at bounding box center [95, 222] width 114 height 15
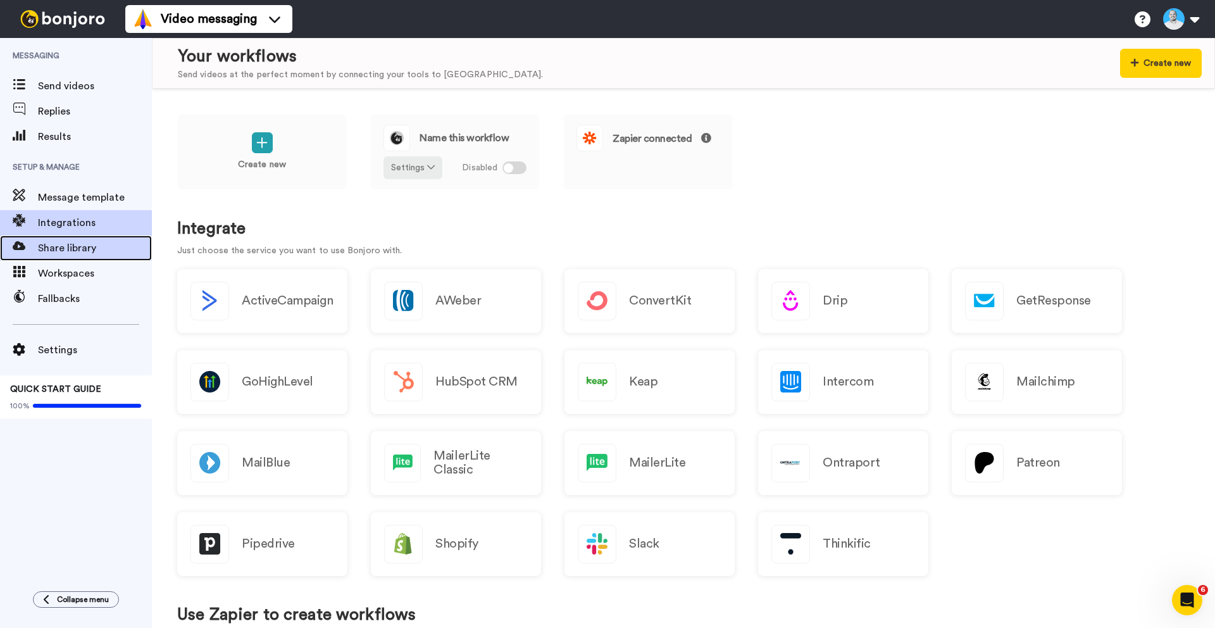
click at [65, 242] on span "Share library" at bounding box center [95, 248] width 114 height 15
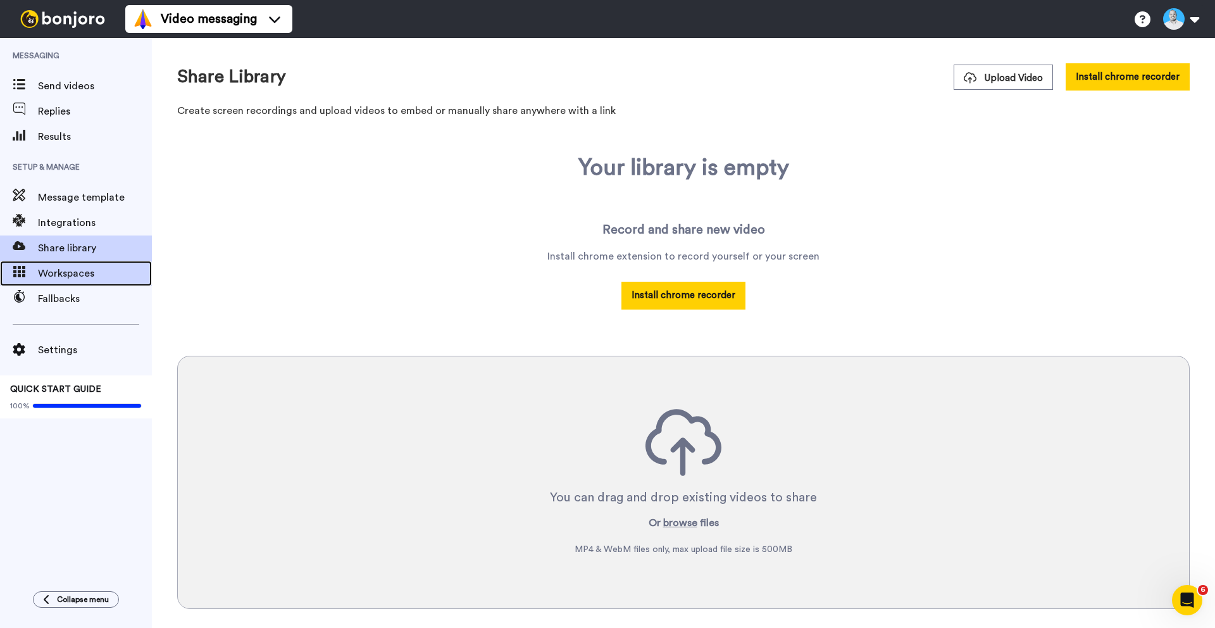
click at [63, 279] on span "Workspaces" at bounding box center [95, 273] width 114 height 15
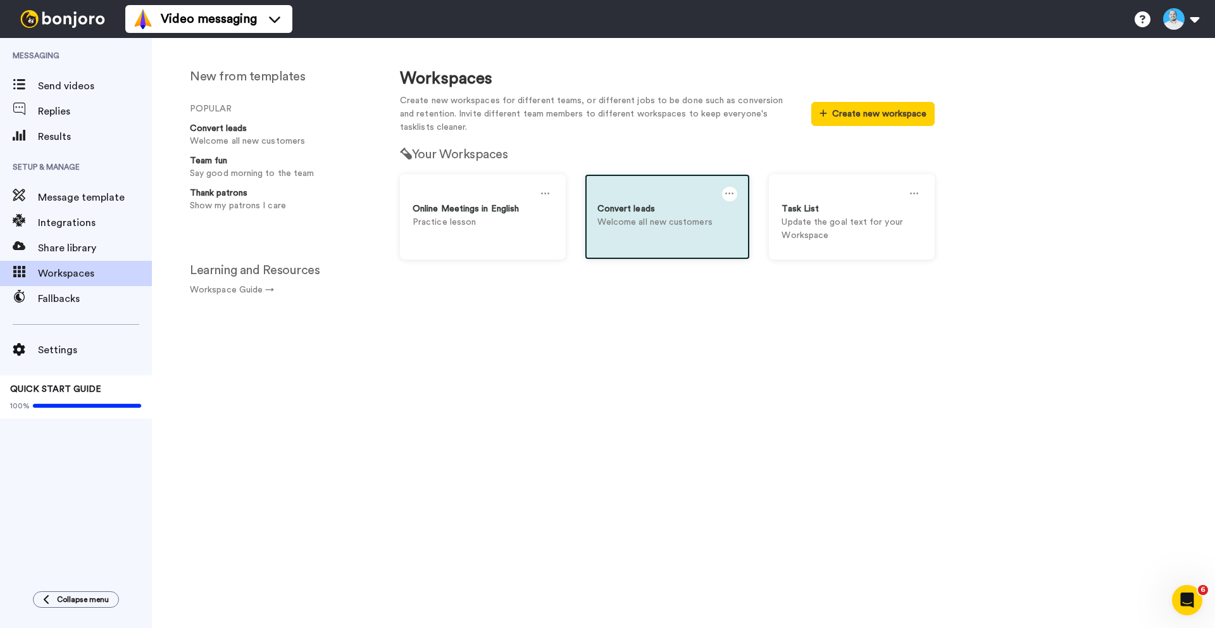
click at [625, 203] on div "Convert leads" at bounding box center [668, 209] width 141 height 13
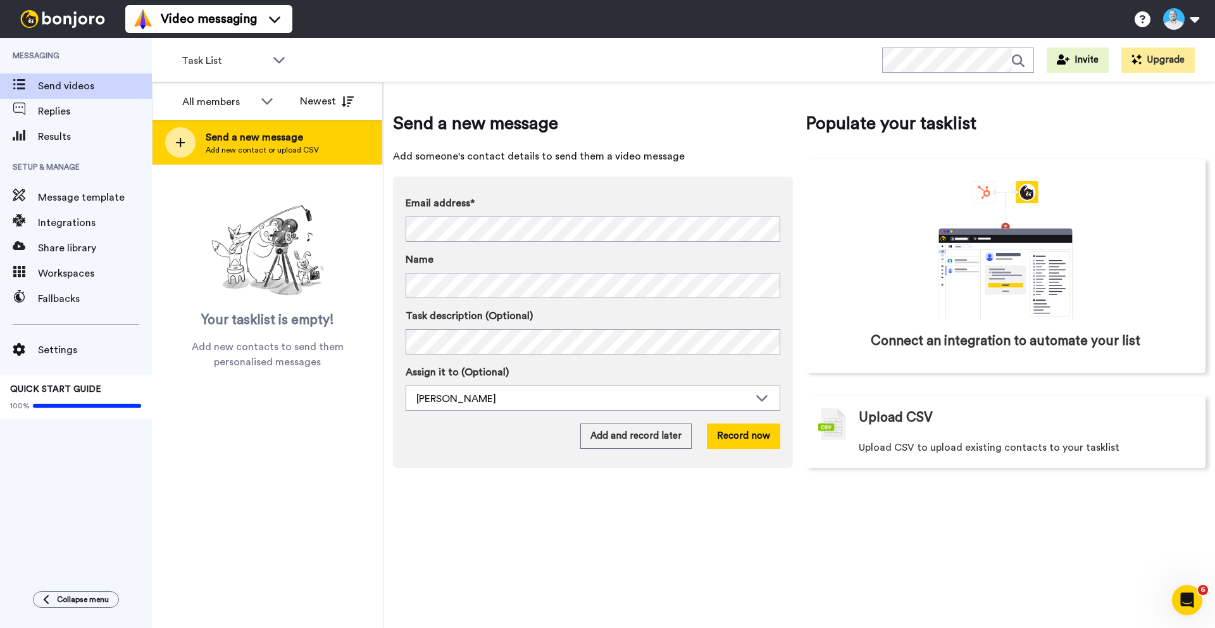
click at [298, 148] on span "Add new contact or upload CSV" at bounding box center [262, 150] width 113 height 10
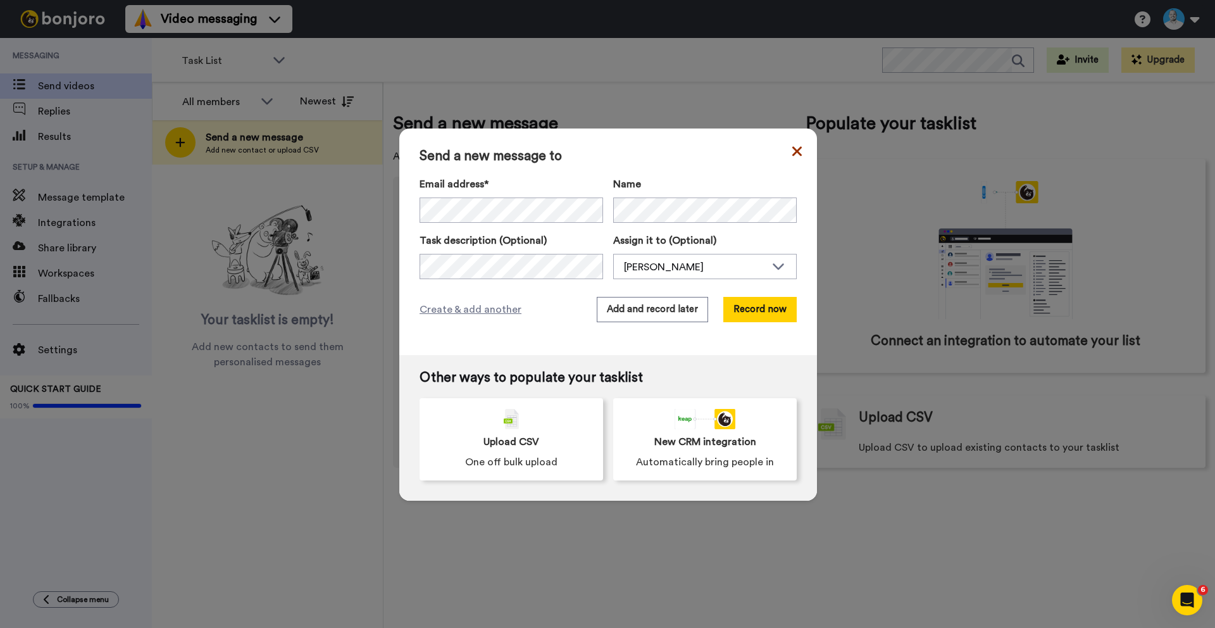
click at [793, 154] on icon at bounding box center [797, 150] width 9 height 9
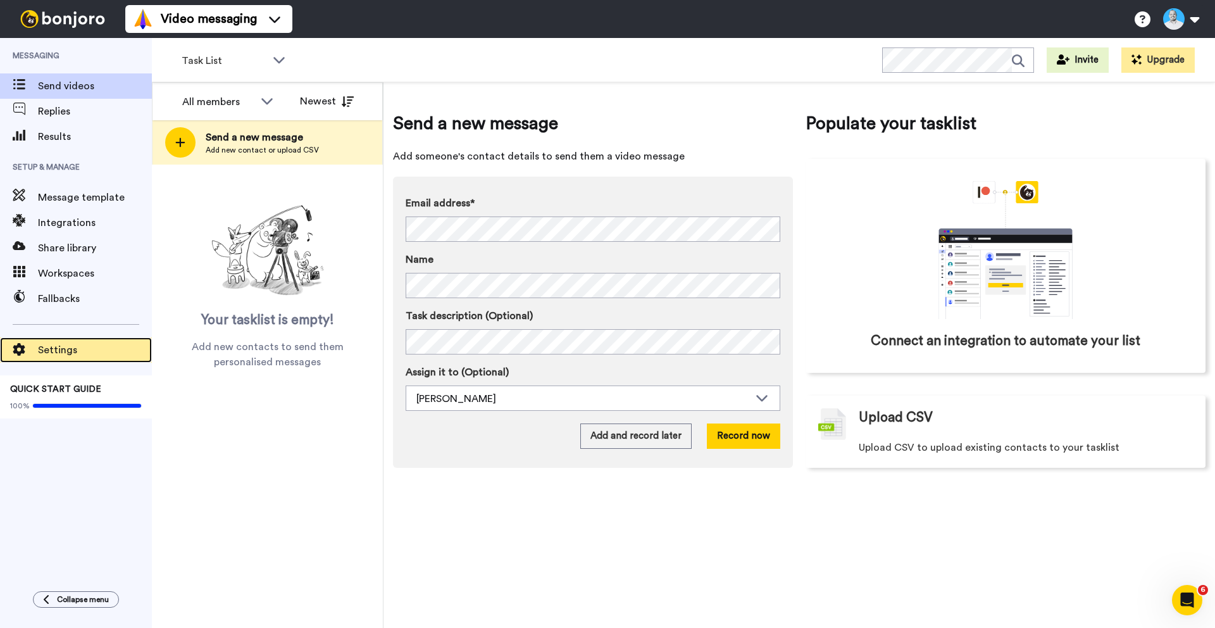
click at [68, 351] on span "Settings" at bounding box center [95, 349] width 114 height 15
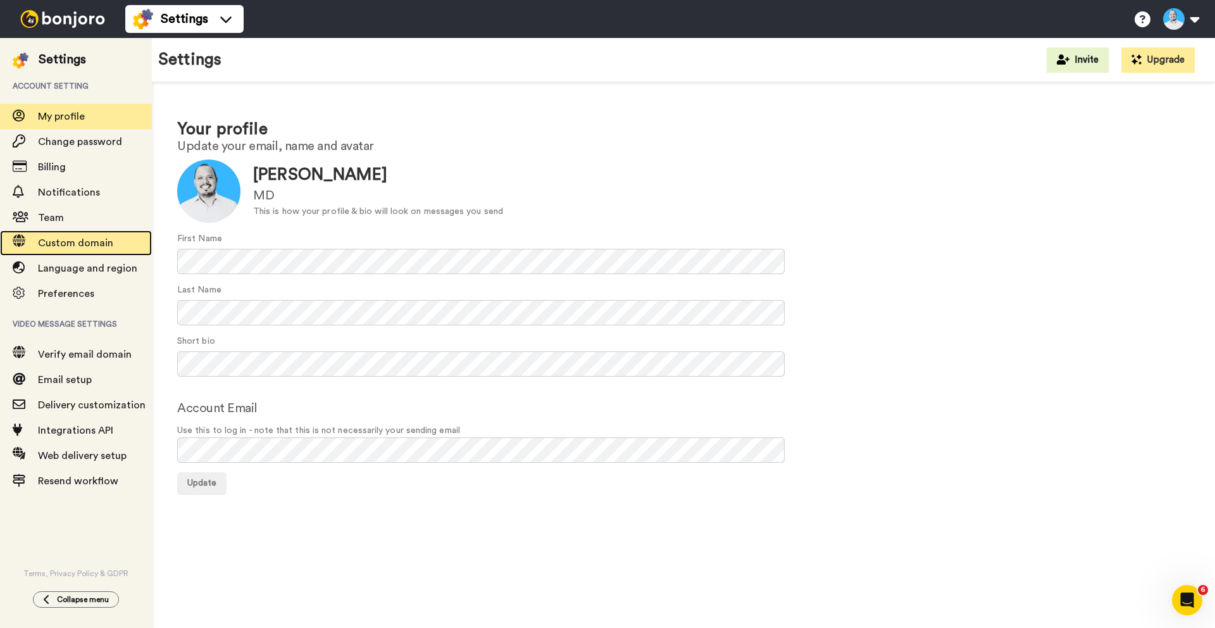
click at [58, 242] on span "Custom domain" at bounding box center [75, 243] width 75 height 10
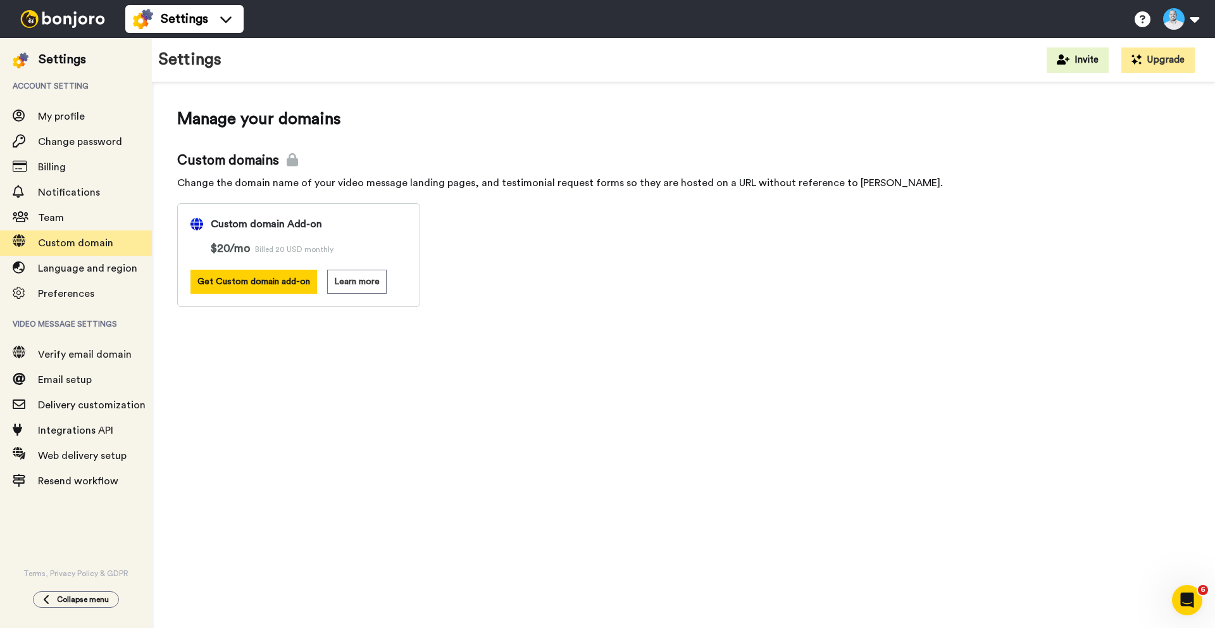
click at [77, 22] on img at bounding box center [62, 19] width 95 height 18
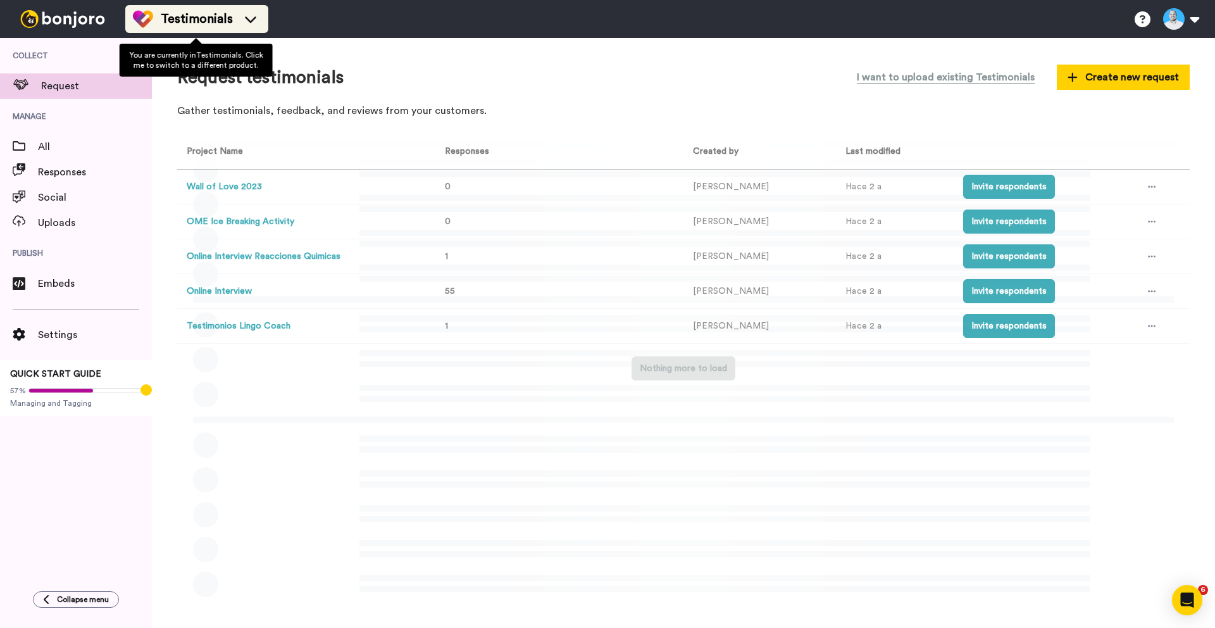
click at [241, 22] on icon at bounding box center [251, 19] width 20 height 13
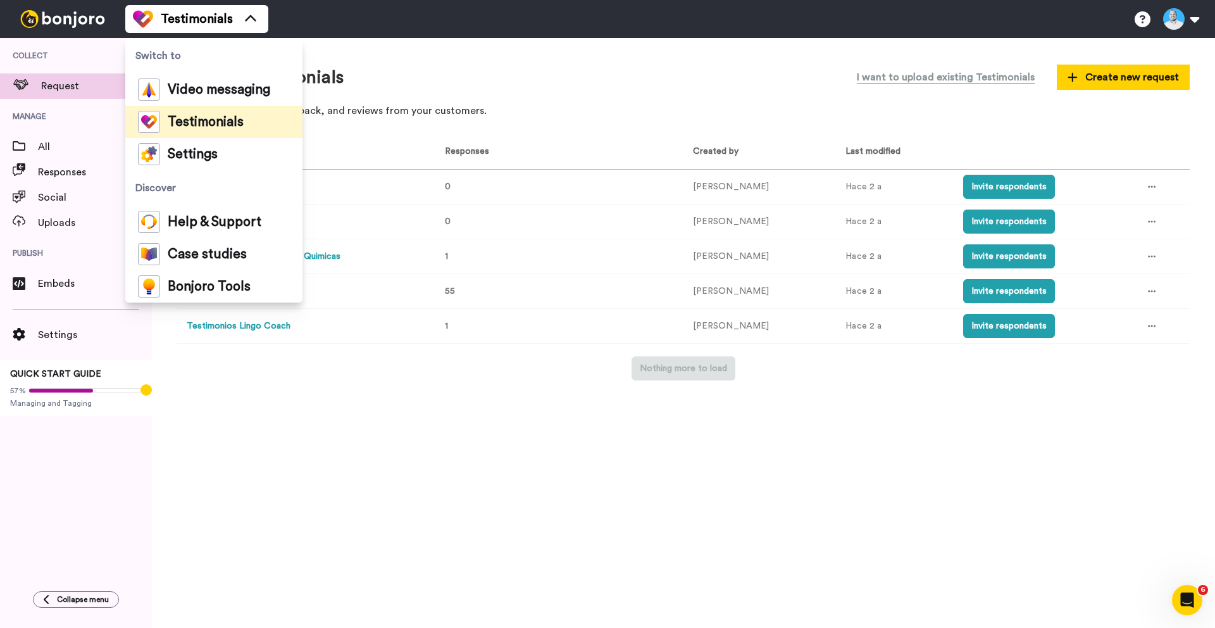
click at [377, 404] on div "Request testimonials I want to upload existing Testimonials Create new request …" at bounding box center [684, 333] width 1064 height 590
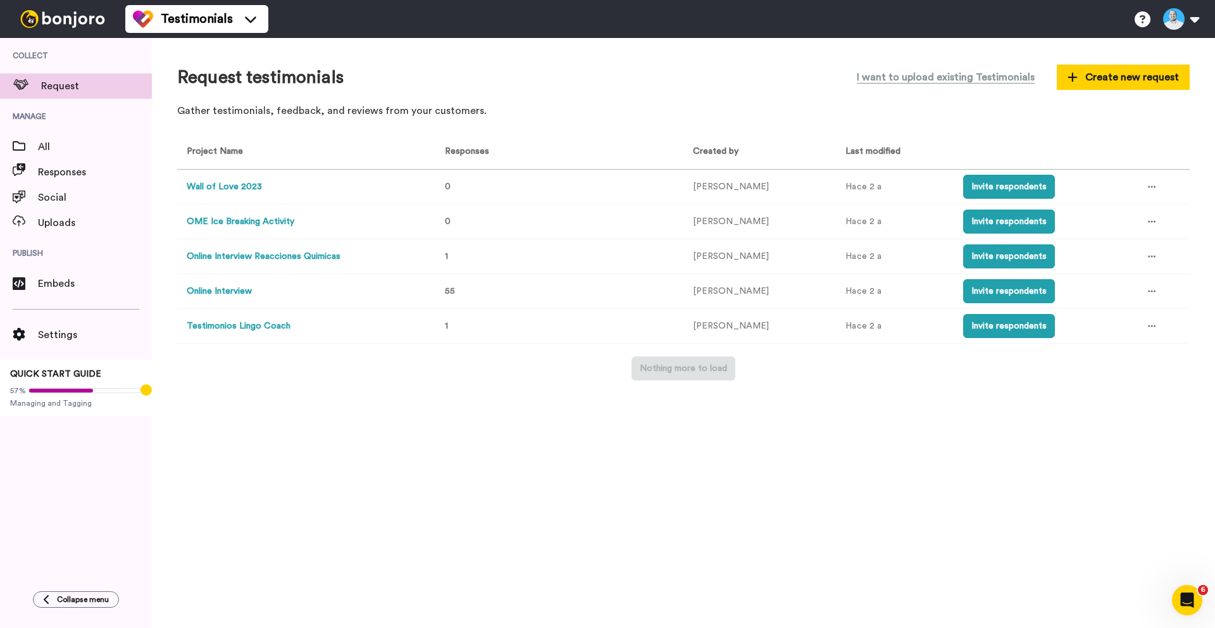
click at [220, 291] on button "Online Interview" at bounding box center [219, 291] width 65 height 13
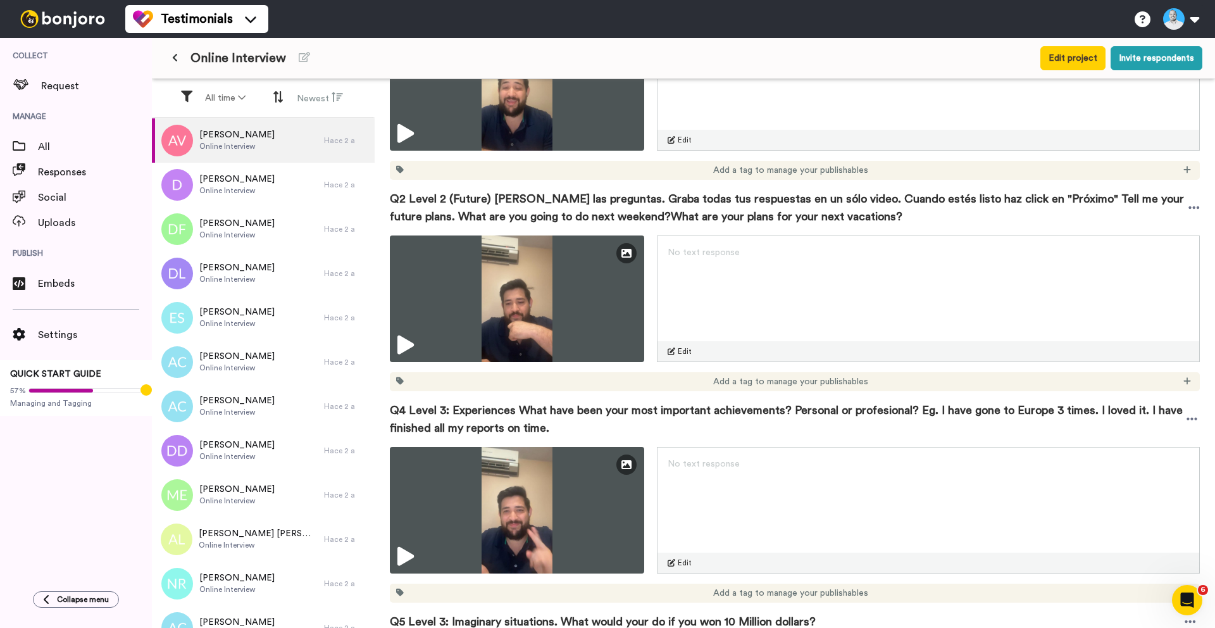
scroll to position [4, 0]
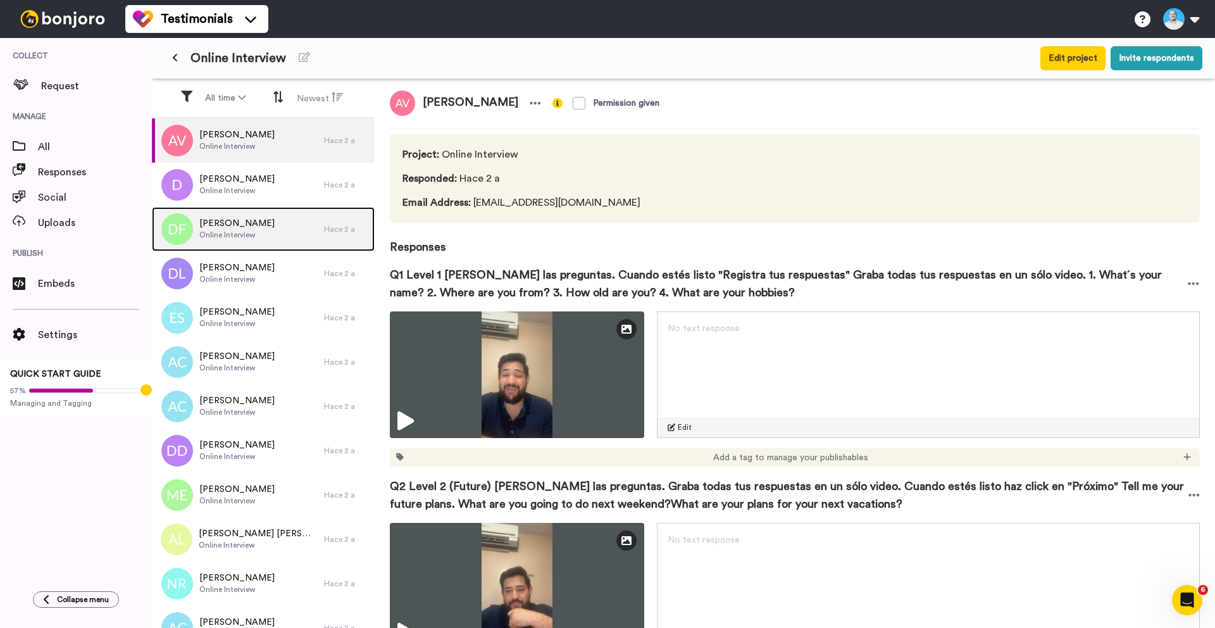
click at [257, 230] on span "Online Interview" at bounding box center [236, 235] width 75 height 10
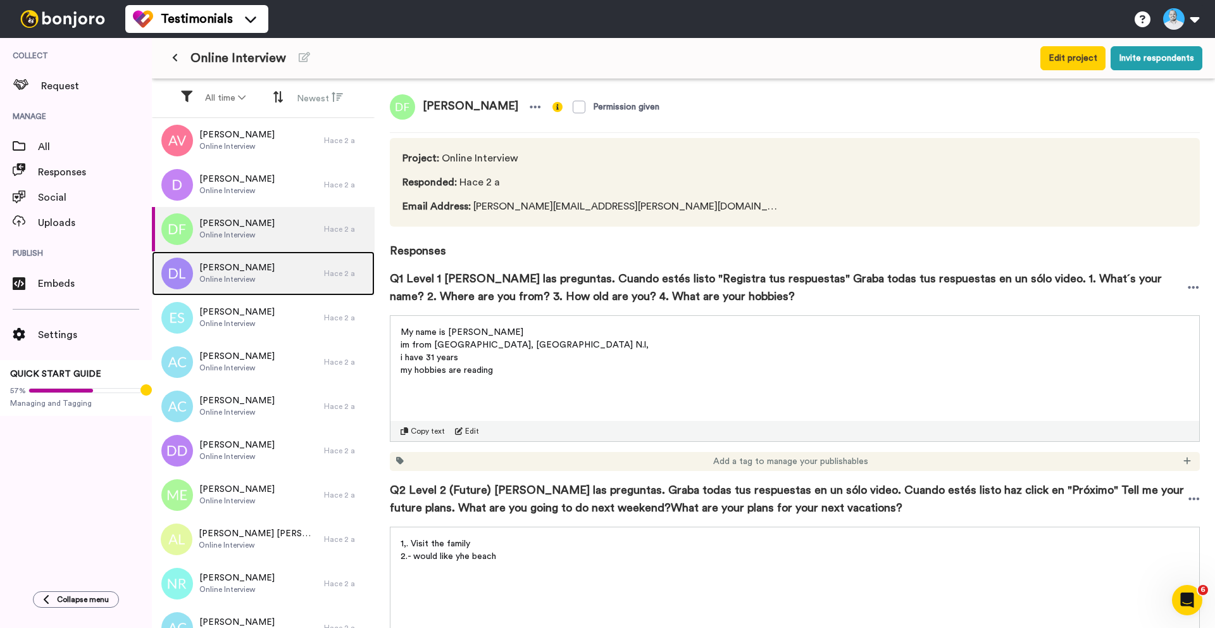
click at [241, 277] on span "Online Interview" at bounding box center [236, 279] width 75 height 10
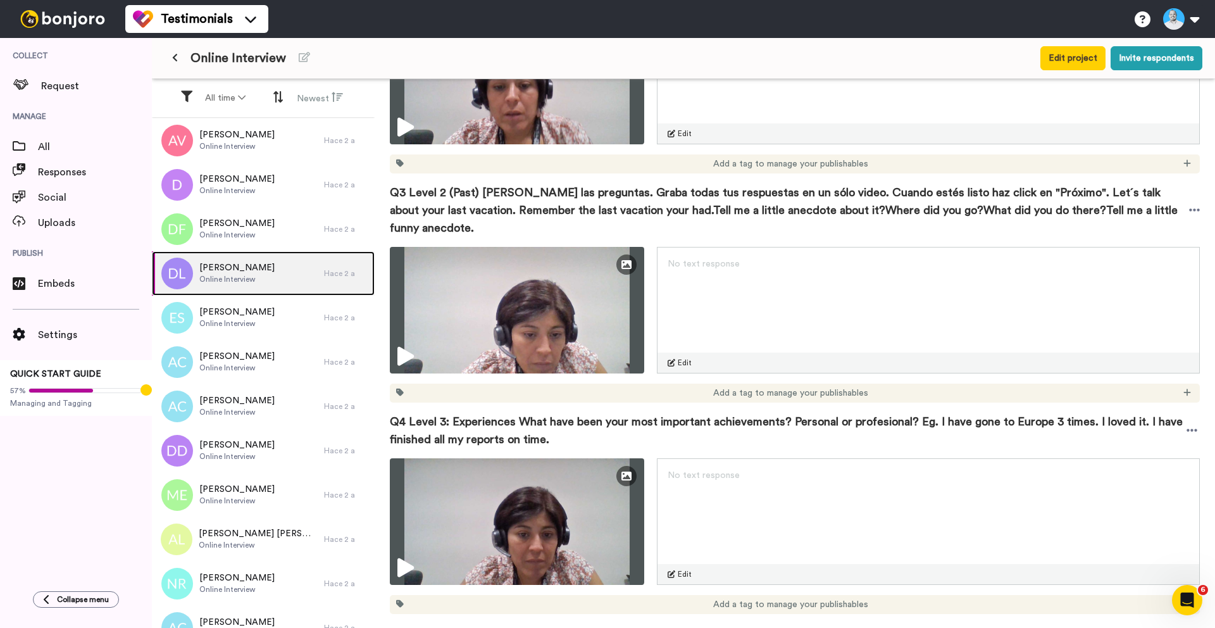
scroll to position [663, 0]
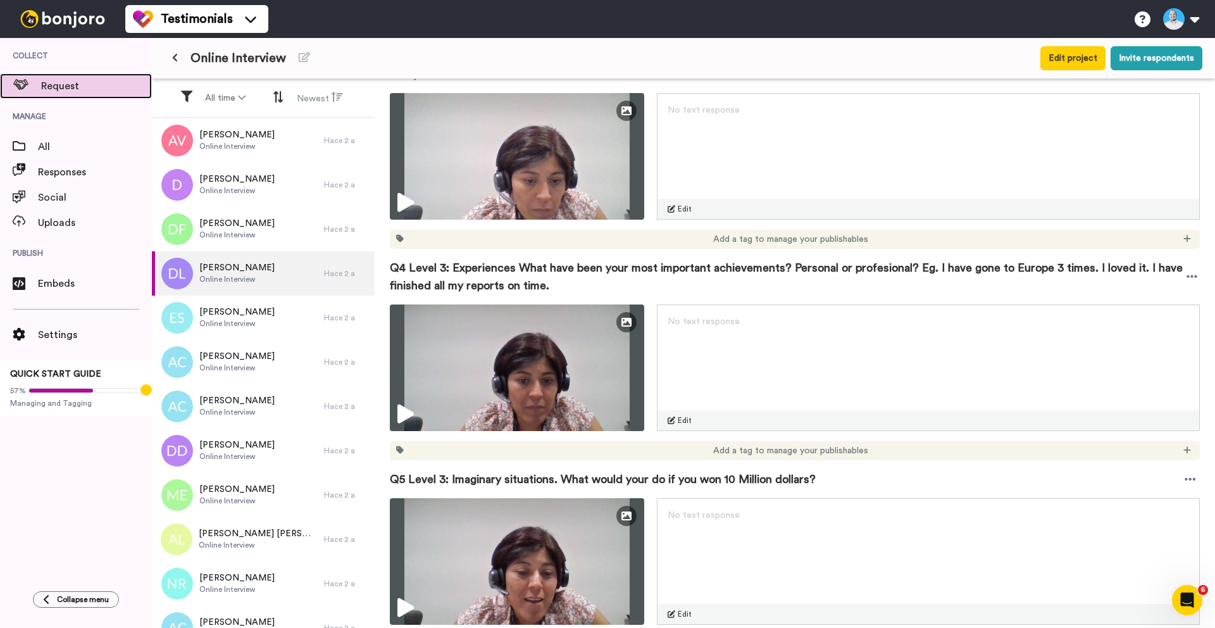
click at [65, 80] on span "Request" at bounding box center [96, 85] width 111 height 15
